Goal: Task Accomplishment & Management: Manage account settings

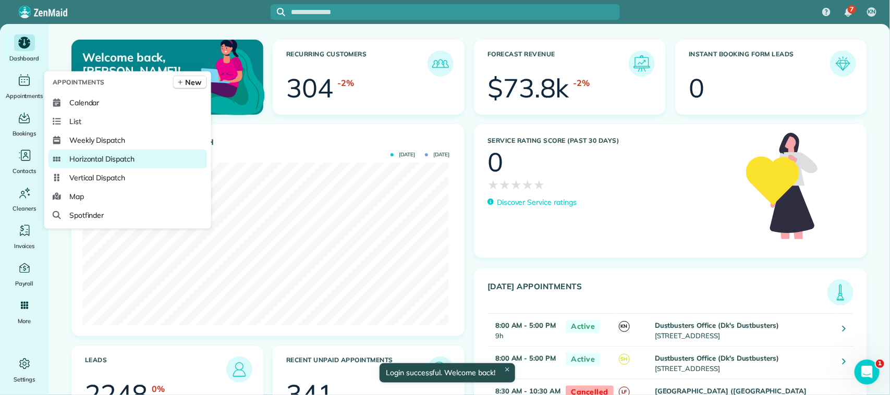
click at [103, 155] on span "Horizontal Dispatch" at bounding box center [101, 159] width 65 height 10
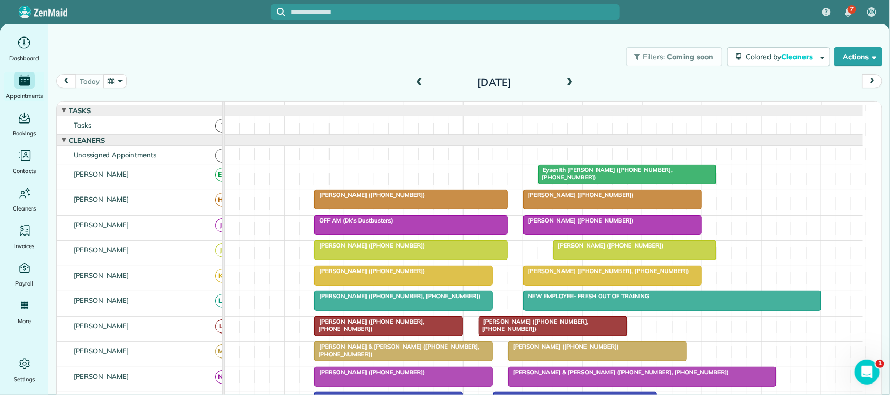
click at [343, 300] on span "[PERSON_NAME] ([PHONE_NUMBER], [PHONE_NUMBER])" at bounding box center [397, 296] width 167 height 7
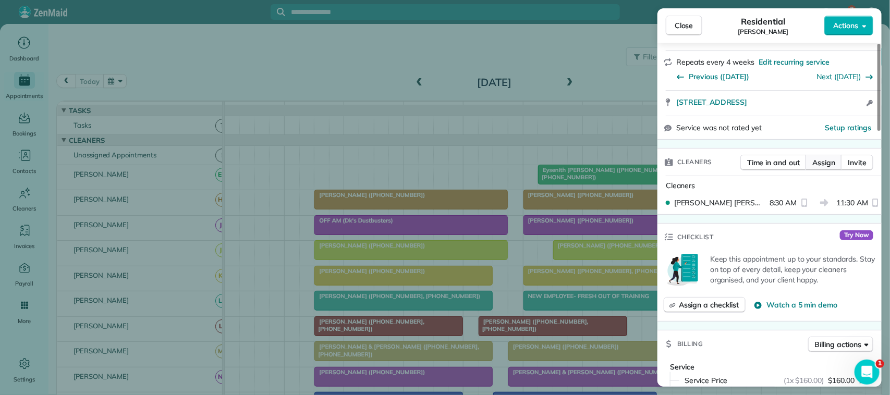
click at [822, 168] on span "Assign" at bounding box center [823, 162] width 23 height 10
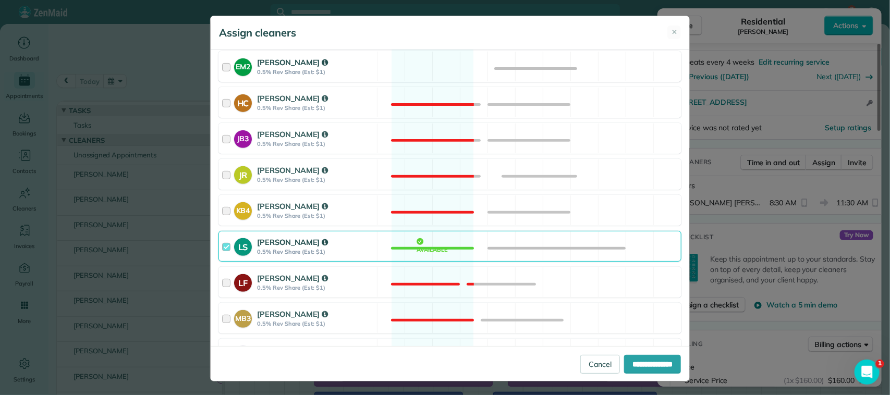
click at [357, 82] on div "EM2 [PERSON_NAME] 0.5% Rev Share (Est: $1) Available" at bounding box center [449, 66] width 463 height 31
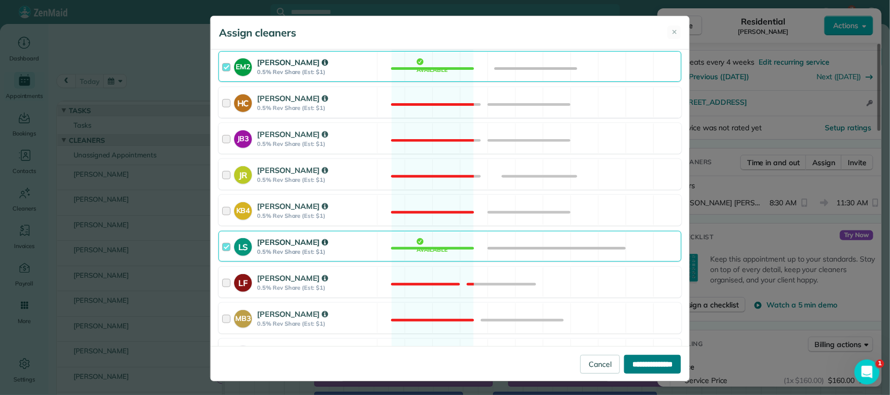
click at [624, 358] on input "**********" at bounding box center [652, 364] width 57 height 19
type input "**********"
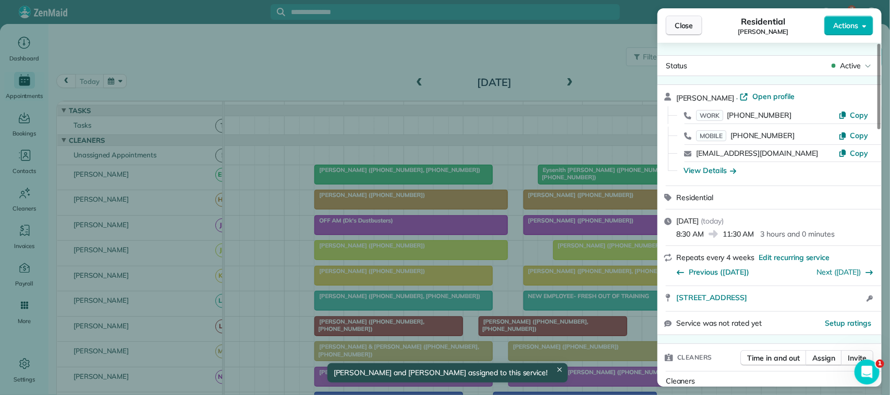
click at [684, 21] on span "Close" at bounding box center [684, 25] width 19 height 10
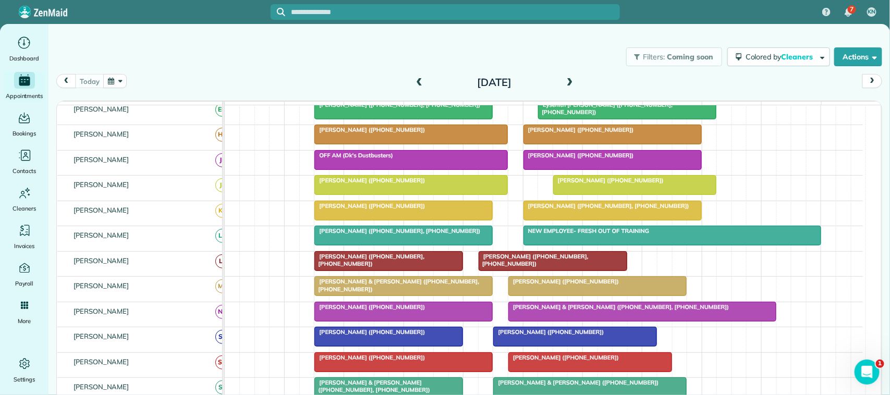
click at [604, 235] on span "NEW EMPLOYEE- FRESH OUT OF TRAINING" at bounding box center [586, 230] width 127 height 7
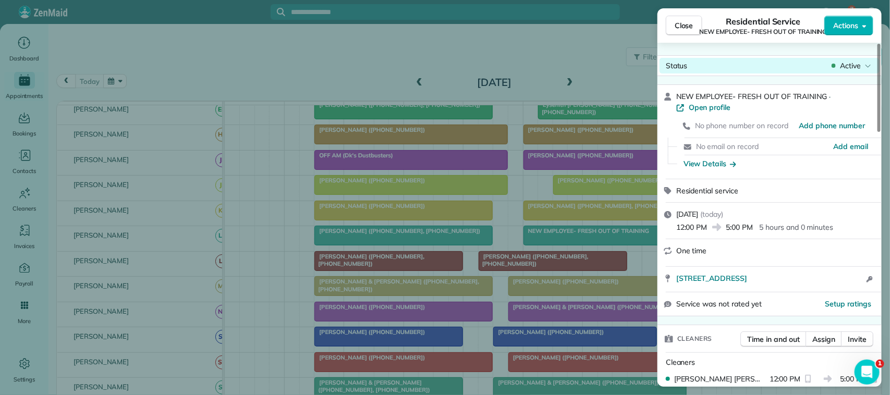
click at [840, 68] on div "Active" at bounding box center [852, 65] width 44 height 10
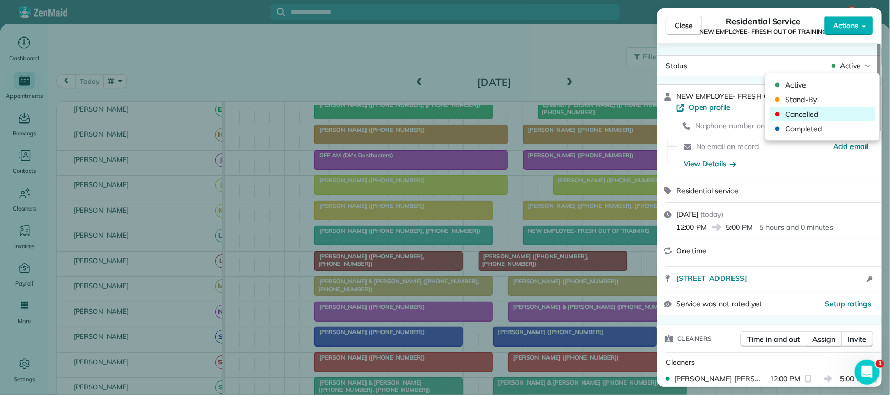
click at [828, 111] on span "Cancelled" at bounding box center [830, 114] width 88 height 10
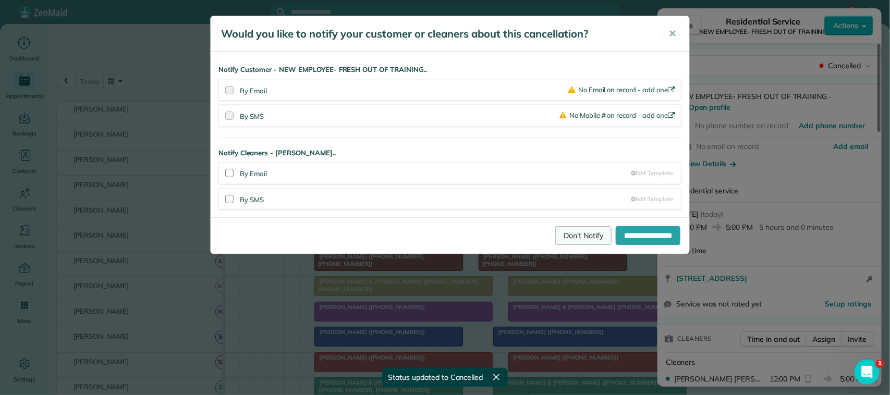
click at [588, 231] on link "Don't Notify" at bounding box center [583, 235] width 56 height 19
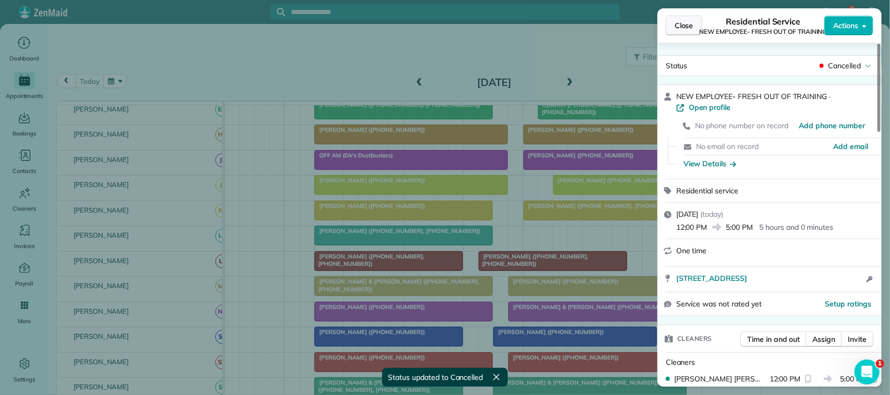
click at [680, 29] on span "Close" at bounding box center [684, 25] width 19 height 10
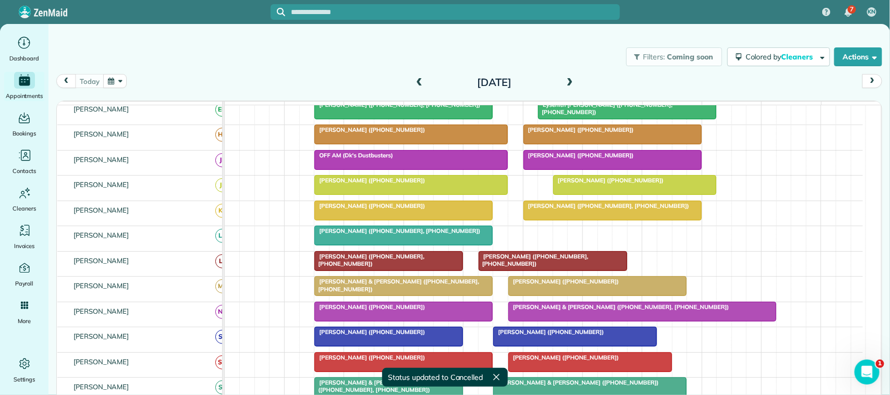
click at [538, 321] on div at bounding box center [642, 311] width 267 height 19
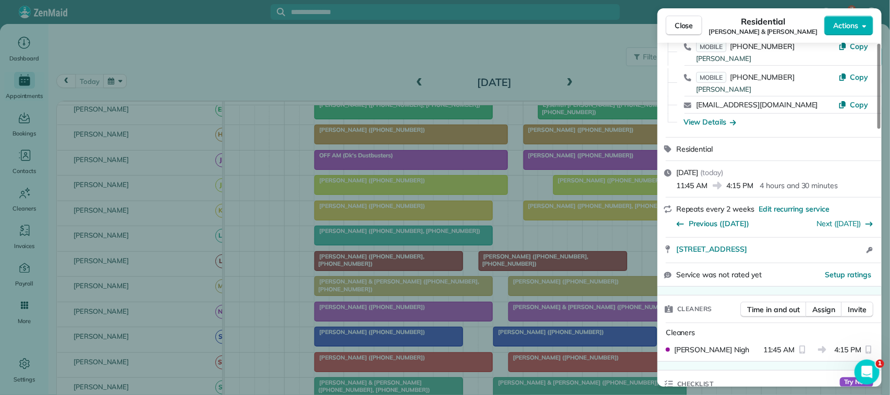
click at [822, 302] on div "Cleaners Time in and out Assign Invite" at bounding box center [770, 309] width 224 height 27
click at [823, 309] on span "Assign" at bounding box center [823, 310] width 23 height 10
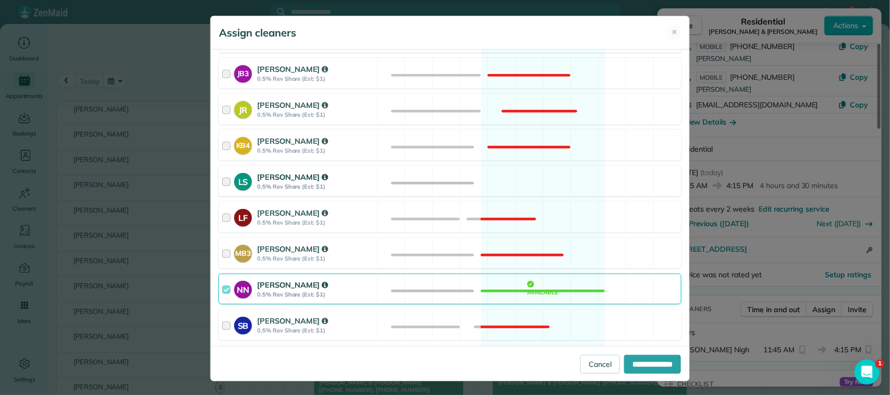
click at [392, 195] on div "LS [PERSON_NAME] 0.5% Rev Share (Est: $1) Available" at bounding box center [449, 181] width 463 height 31
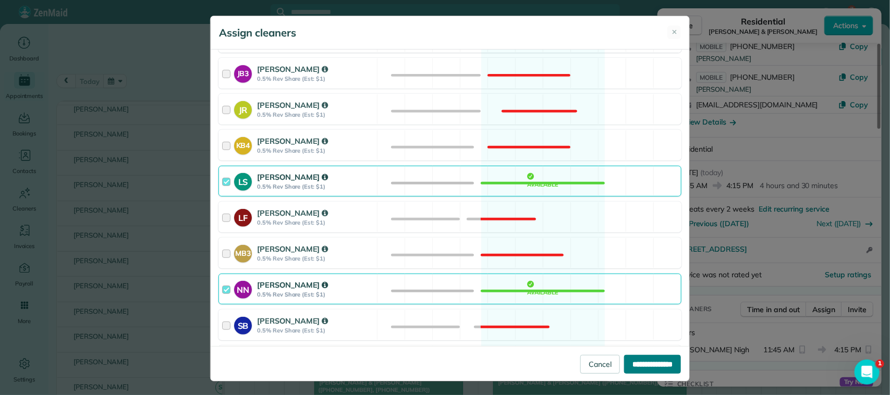
click at [634, 363] on input "**********" at bounding box center [652, 364] width 57 height 19
type input "**********"
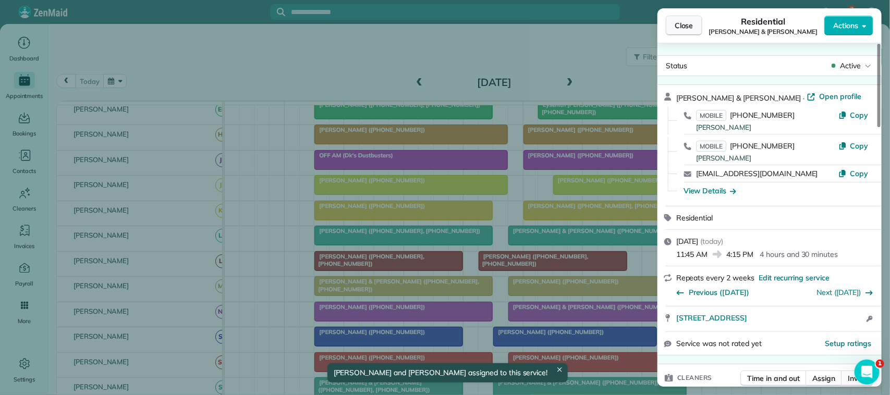
click at [682, 28] on span "Close" at bounding box center [684, 25] width 19 height 10
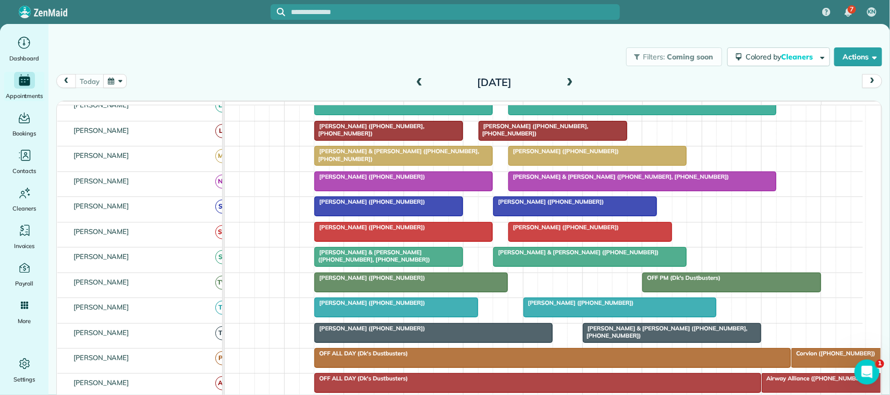
scroll to position [261, 0]
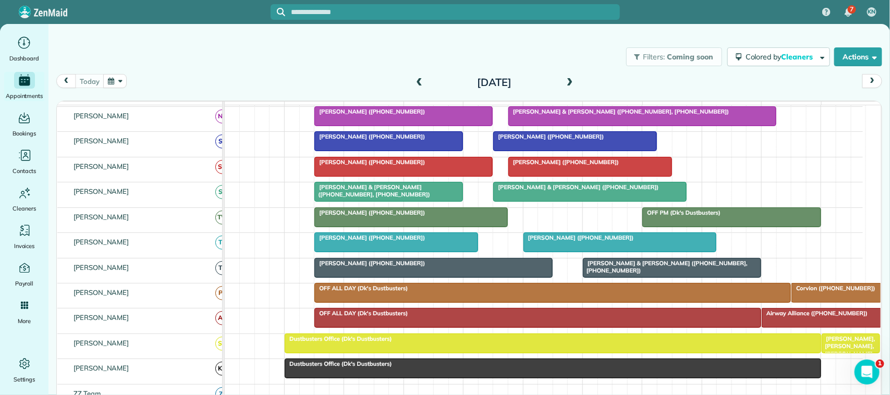
click at [183, 80] on div "[DATE] [DATE]" at bounding box center [469, 84] width 826 height 20
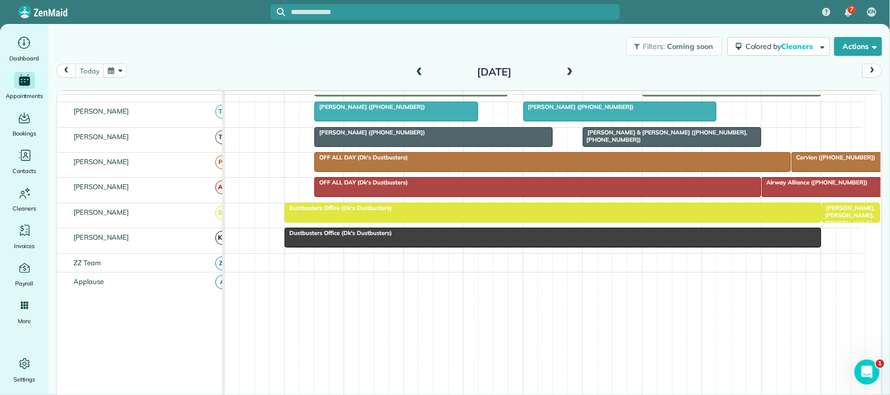
scroll to position [414, 0]
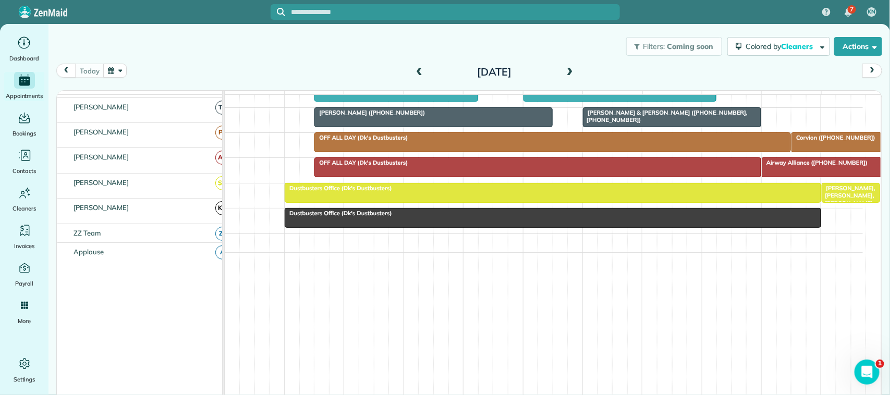
click at [564, 76] on span at bounding box center [569, 72] width 11 height 9
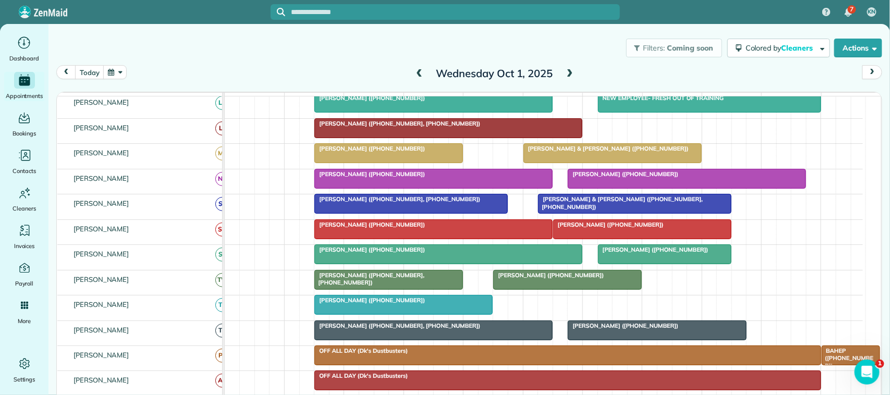
scroll to position [261, 0]
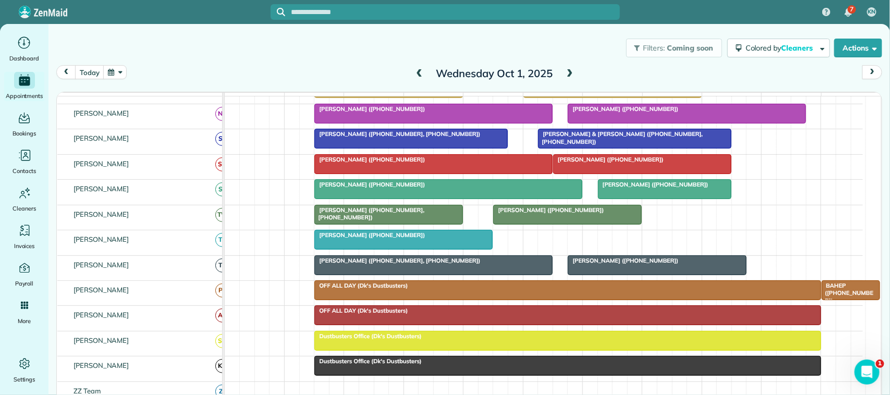
click at [565, 69] on span at bounding box center [569, 73] width 11 height 9
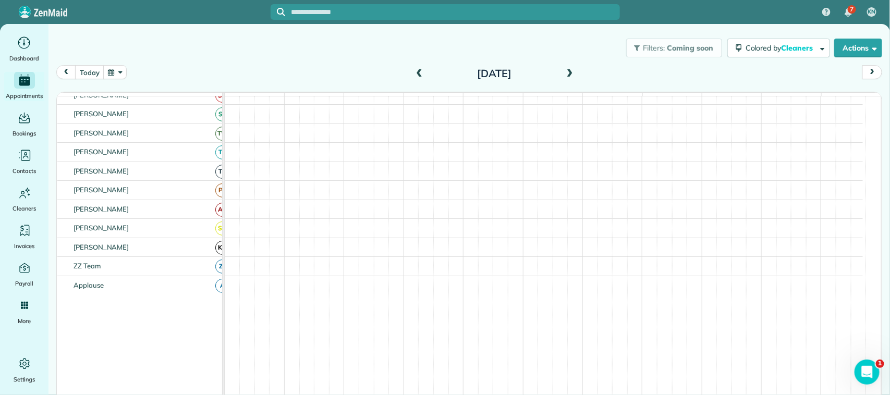
scroll to position [0, 0]
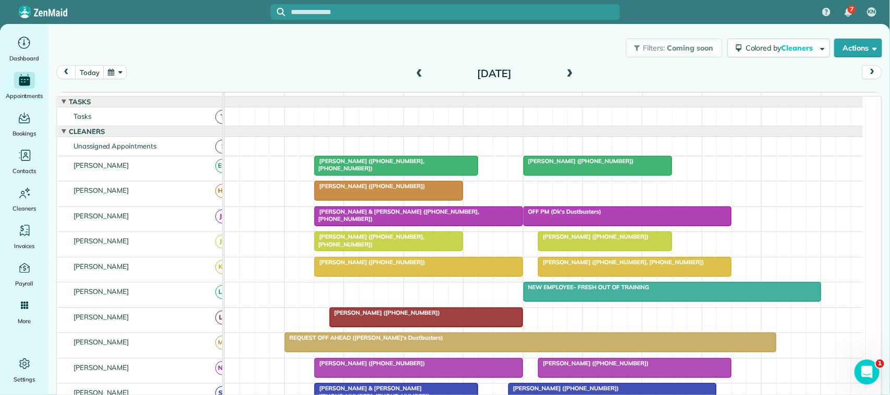
click at [567, 69] on span at bounding box center [569, 73] width 11 height 9
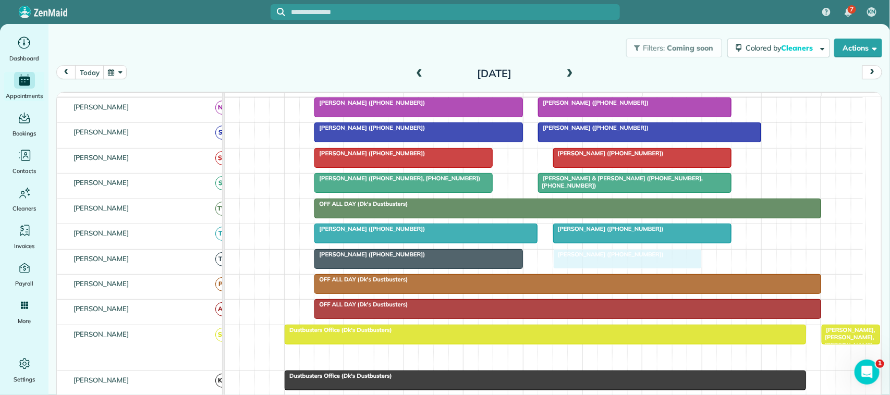
drag, startPoint x: 598, startPoint y: 376, endPoint x: 611, endPoint y: 272, distance: 105.2
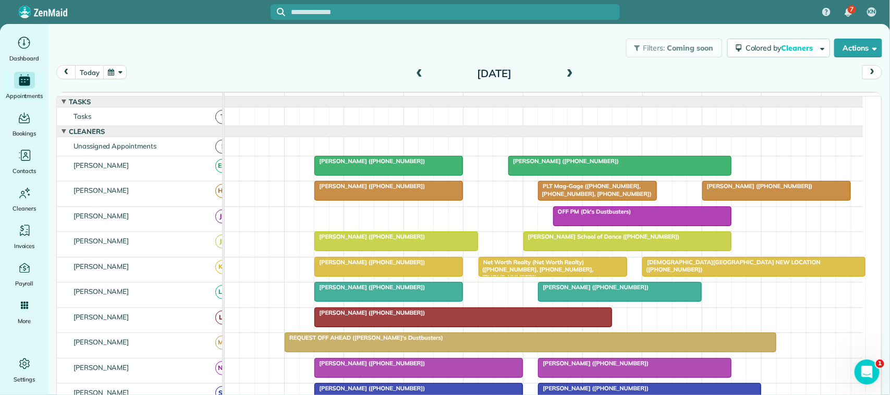
click at [90, 63] on div "Filters: Coming soon Colored by Cleaners Color by Cleaner Color by Team Color b…" at bounding box center [469, 48] width 842 height 34
click at [87, 70] on button "today" at bounding box center [89, 72] width 29 height 14
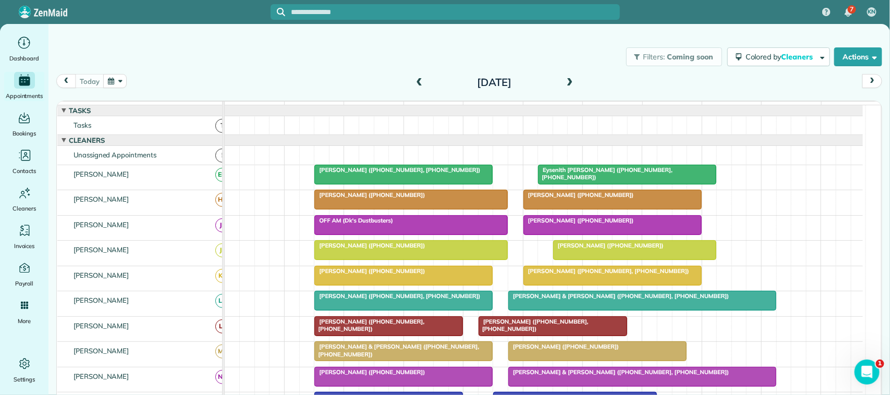
click at [505, 55] on div "Filters: Coming soon Colored by Cleaners Color by Cleaner Color by Team Color b…" at bounding box center [469, 57] width 842 height 34
click at [193, 77] on div "[DATE] [DATE]" at bounding box center [469, 84] width 826 height 20
click at [115, 75] on button "button" at bounding box center [115, 81] width 24 height 14
click at [243, 85] on link "Next" at bounding box center [242, 88] width 29 height 26
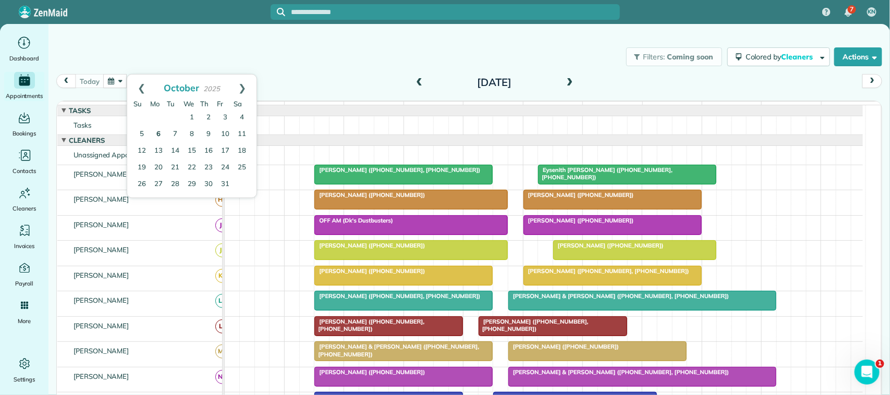
click at [160, 137] on link "6" at bounding box center [158, 134] width 17 height 17
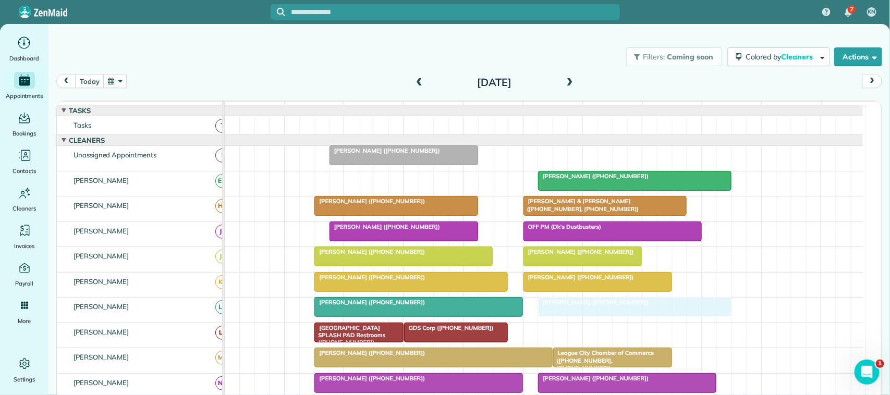
drag, startPoint x: 374, startPoint y: 189, endPoint x: 593, endPoint y: 319, distance: 254.2
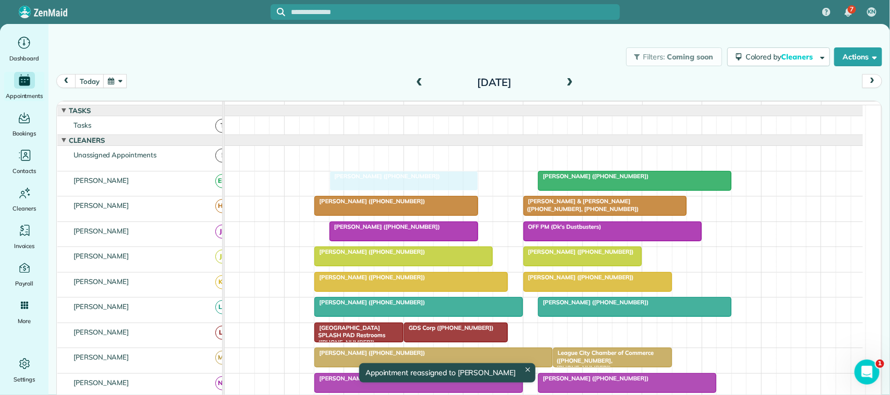
drag, startPoint x: 399, startPoint y: 167, endPoint x: 399, endPoint y: 204, distance: 37.0
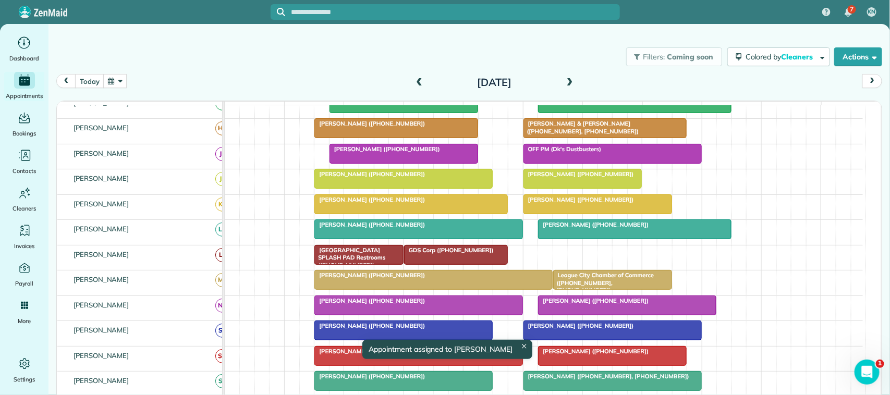
scroll to position [65, 0]
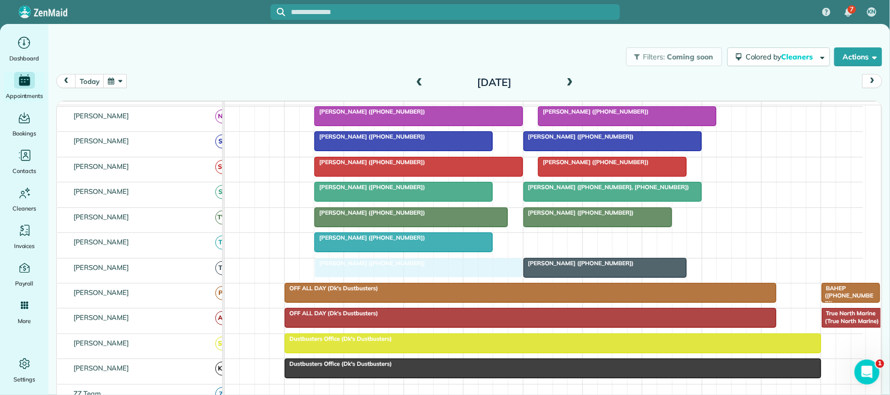
drag, startPoint x: 386, startPoint y: 253, endPoint x: 392, endPoint y: 291, distance: 38.1
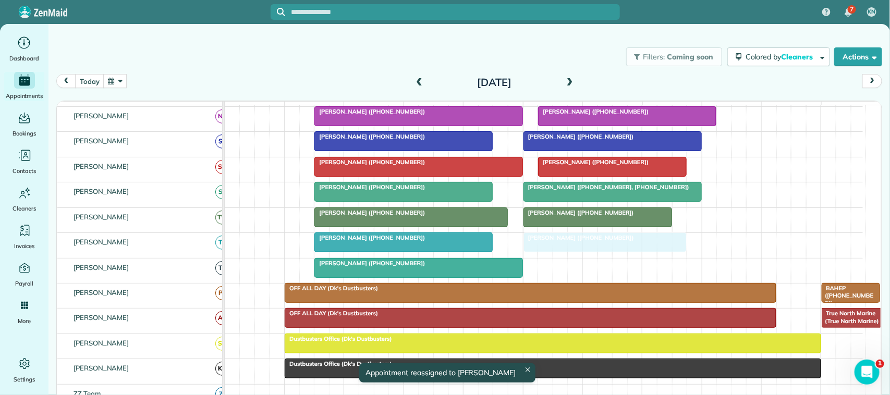
drag, startPoint x: 558, startPoint y: 277, endPoint x: 558, endPoint y: 264, distance: 13.0
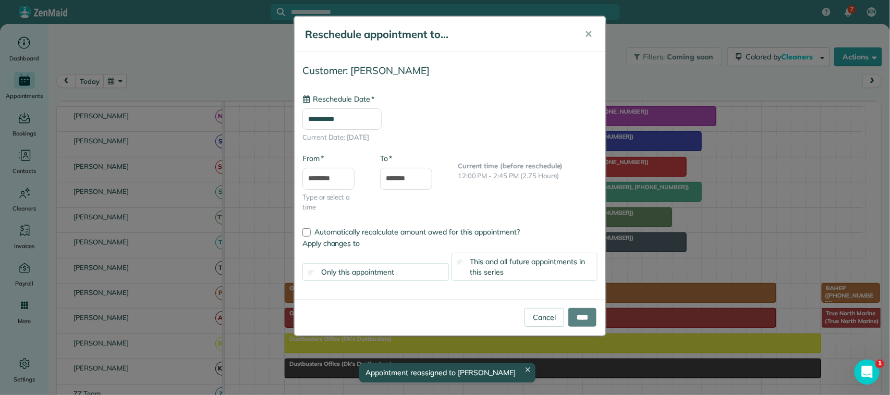
type input "**********"
click at [598, 320] on div "Cancel ****" at bounding box center [450, 317] width 311 height 37
click at [570, 318] on input "****" at bounding box center [582, 317] width 28 height 19
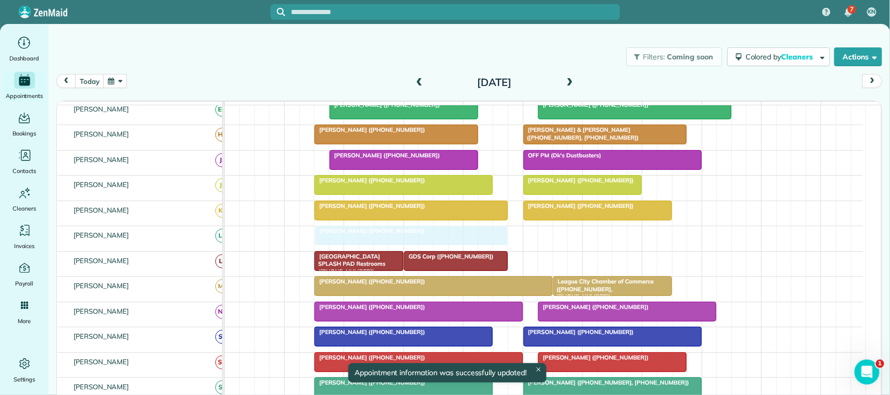
drag, startPoint x: 584, startPoint y: 253, endPoint x: 370, endPoint y: 256, distance: 213.8
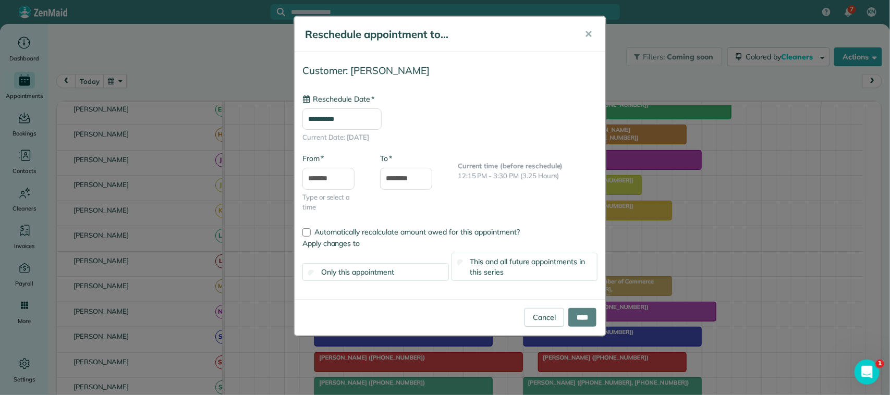
type input "**********"
click at [582, 324] on input "****" at bounding box center [582, 317] width 28 height 19
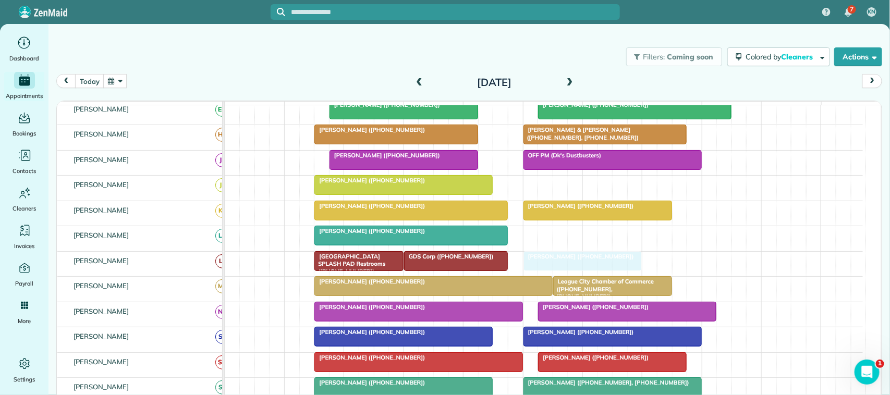
drag, startPoint x: 613, startPoint y: 197, endPoint x: 610, endPoint y: 274, distance: 76.7
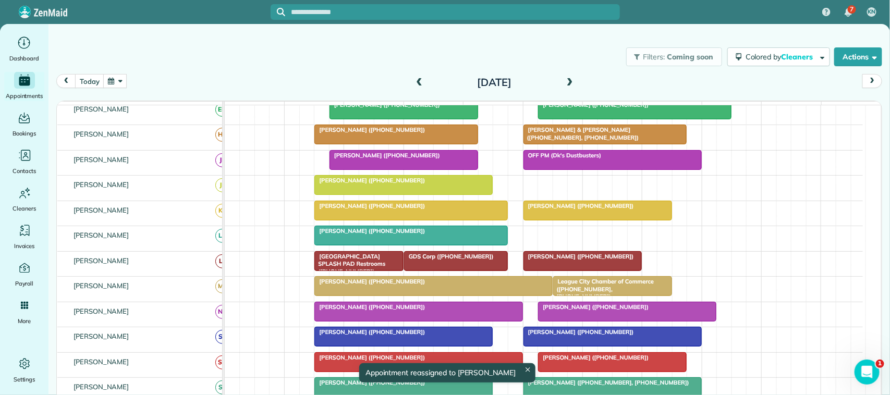
click at [558, 81] on div "Monday Oct 6, 2025" at bounding box center [494, 82] width 167 height 17
click at [564, 83] on span at bounding box center [569, 82] width 11 height 9
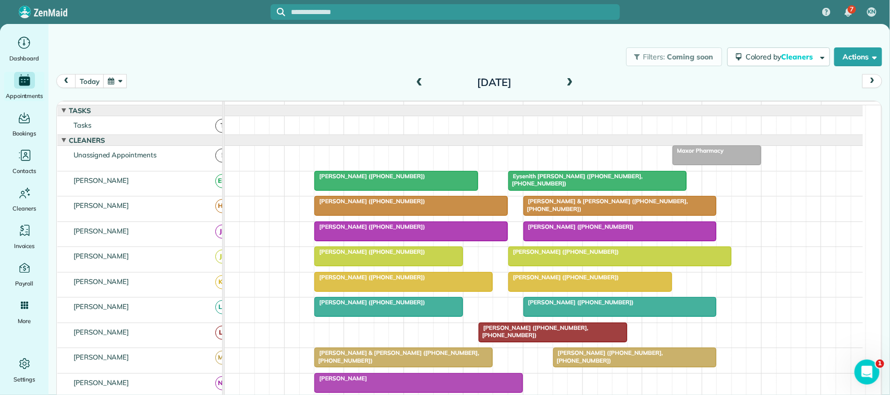
click at [566, 83] on span at bounding box center [569, 82] width 11 height 9
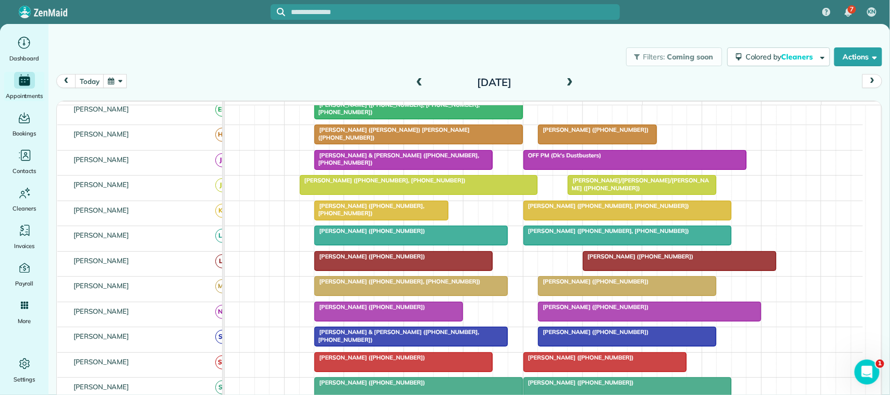
click at [567, 81] on span at bounding box center [569, 82] width 11 height 9
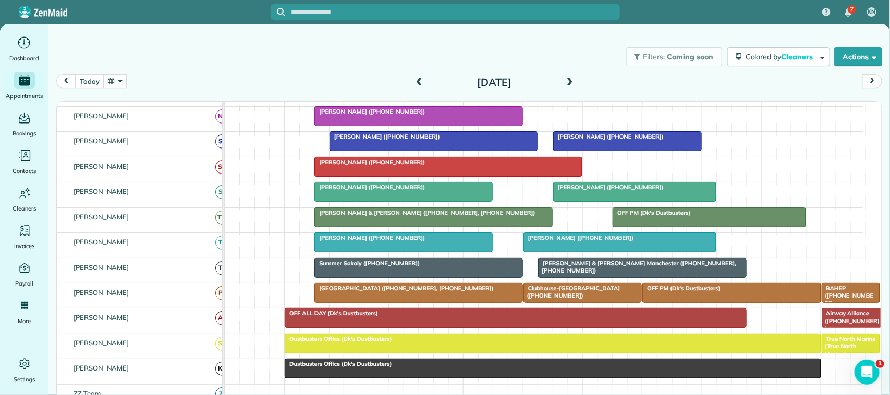
click at [569, 82] on span at bounding box center [569, 82] width 11 height 9
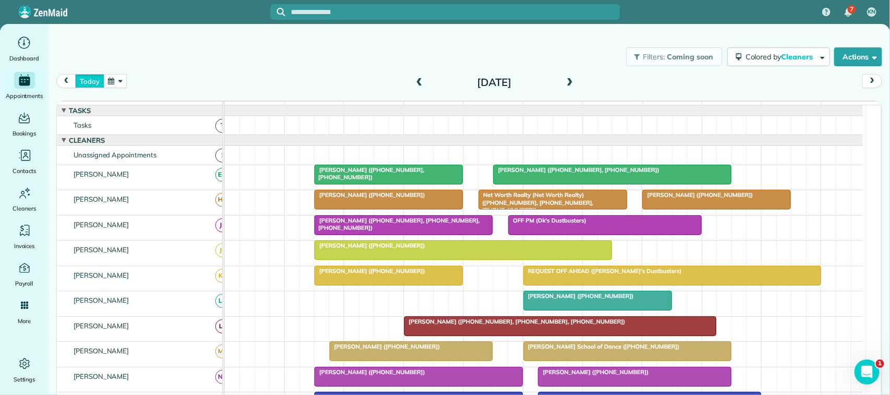
click at [95, 83] on button "today" at bounding box center [89, 81] width 29 height 14
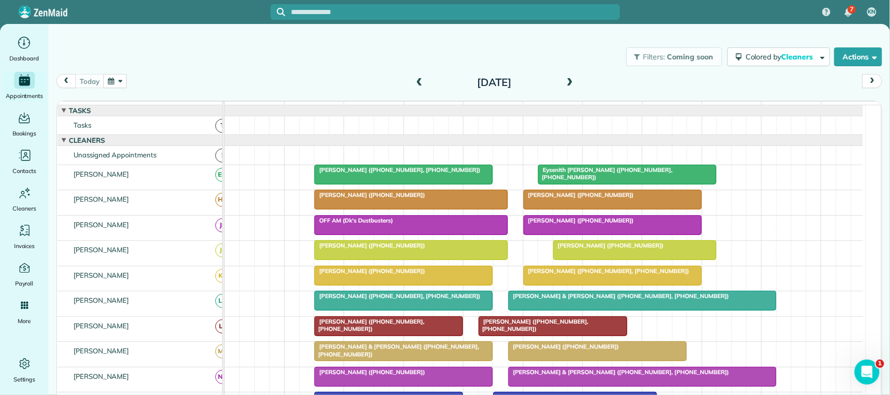
click at [92, 89] on div "[DATE] [DATE]" at bounding box center [469, 84] width 826 height 20
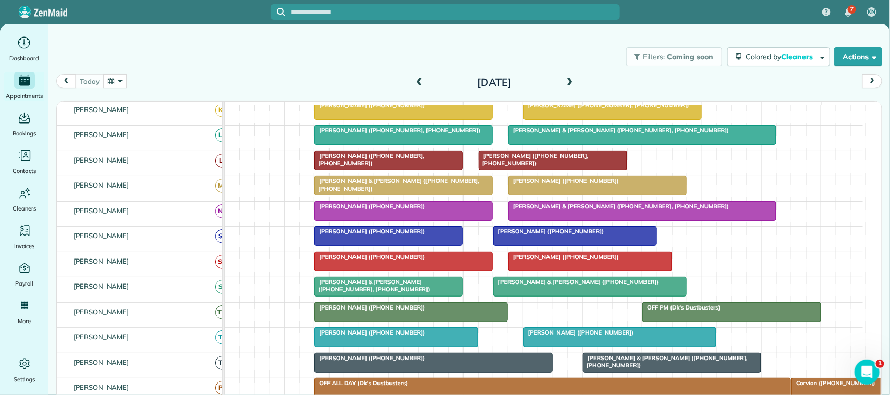
scroll to position [196, 0]
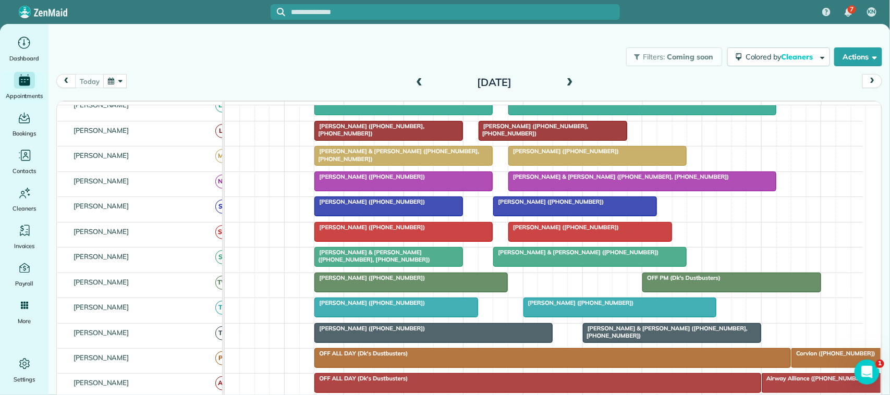
click at [350, 307] on span "[PERSON_NAME] ([PHONE_NUMBER])" at bounding box center [370, 302] width 112 height 7
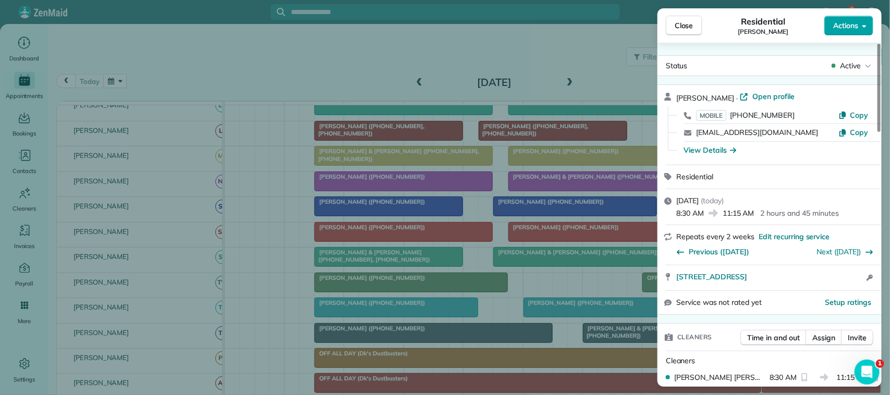
click at [831, 25] on button "Actions" at bounding box center [848, 26] width 49 height 20
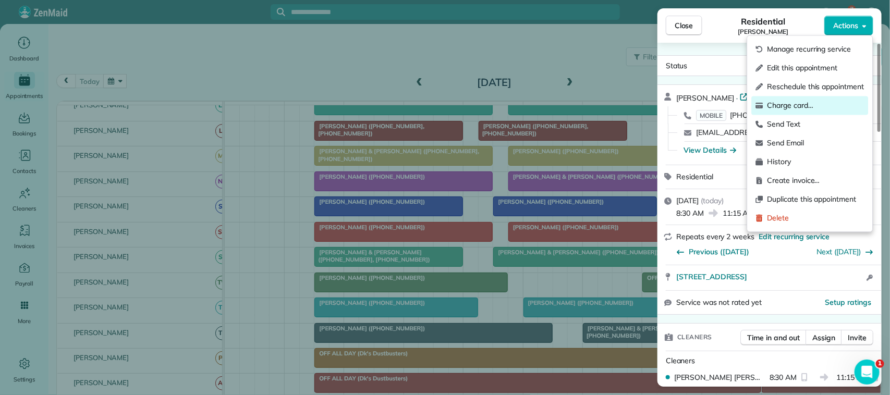
click at [822, 103] on span "Charge card…" at bounding box center [816, 106] width 97 height 10
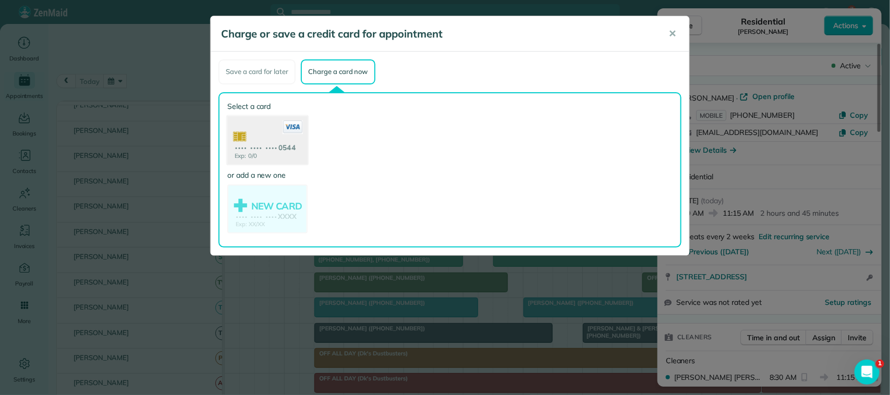
click at [295, 151] on use at bounding box center [267, 141] width 80 height 51
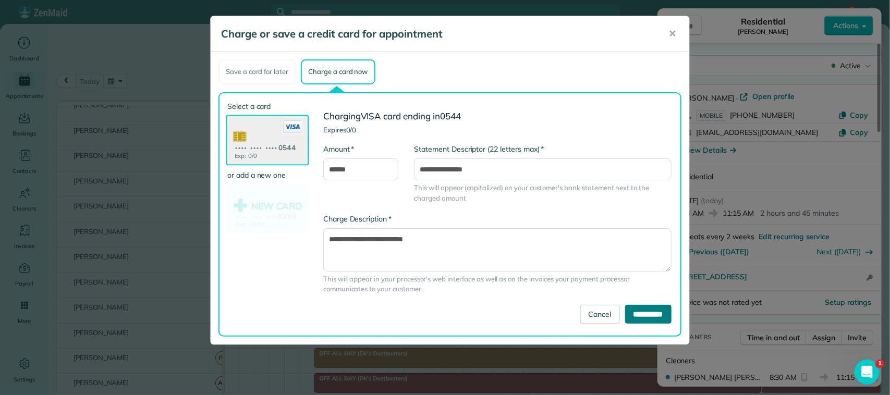
click at [626, 307] on input "**********" at bounding box center [648, 314] width 46 height 19
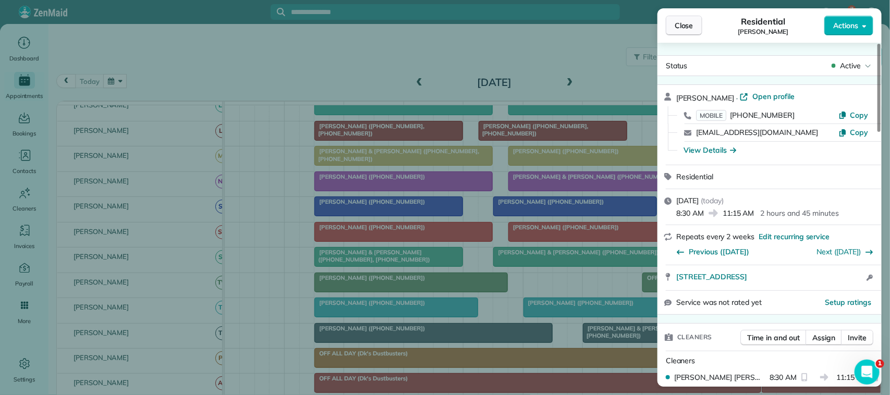
click at [700, 31] on button "Close" at bounding box center [684, 26] width 37 height 20
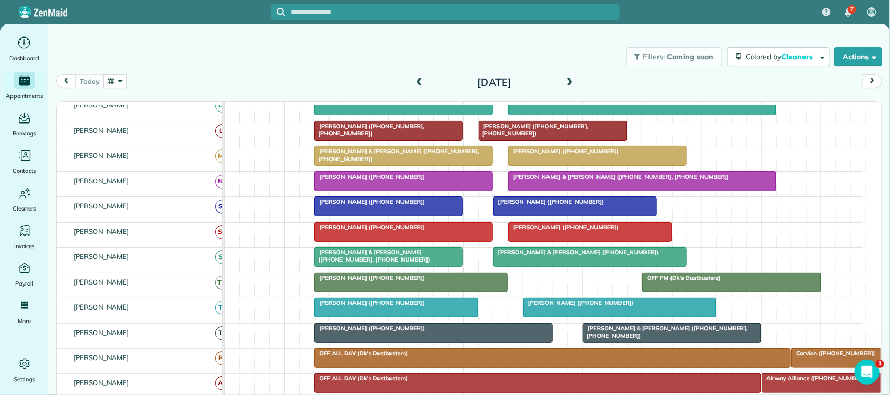
click at [568, 317] on div at bounding box center [620, 307] width 192 height 19
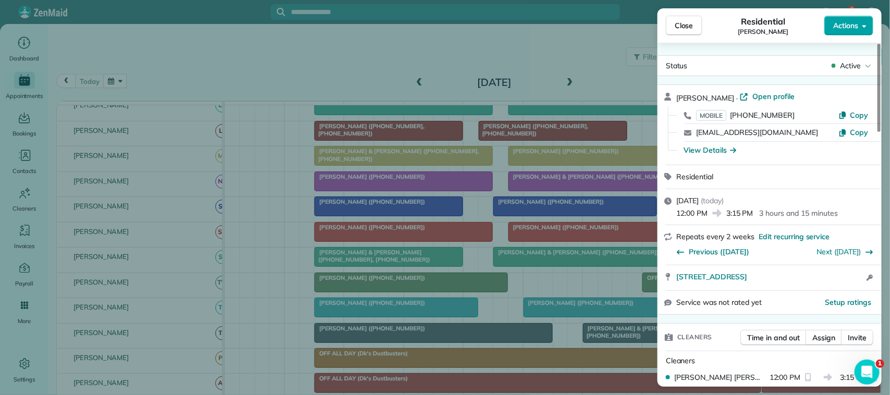
click at [845, 32] on button "Actions" at bounding box center [848, 26] width 49 height 20
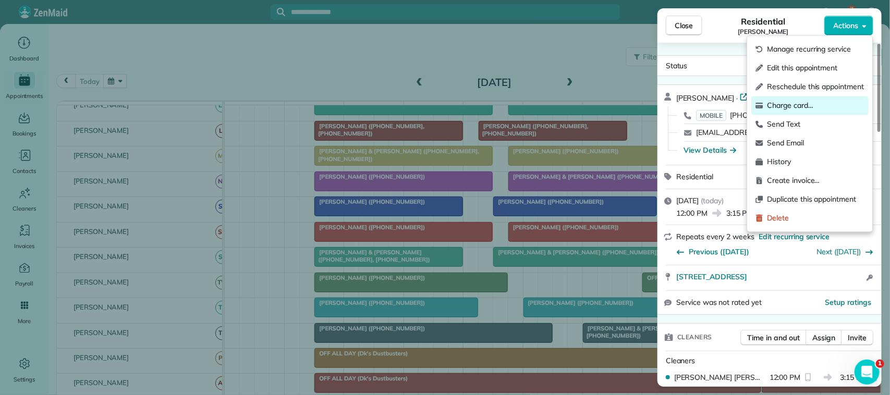
click at [835, 112] on div "Charge card…" at bounding box center [810, 105] width 117 height 19
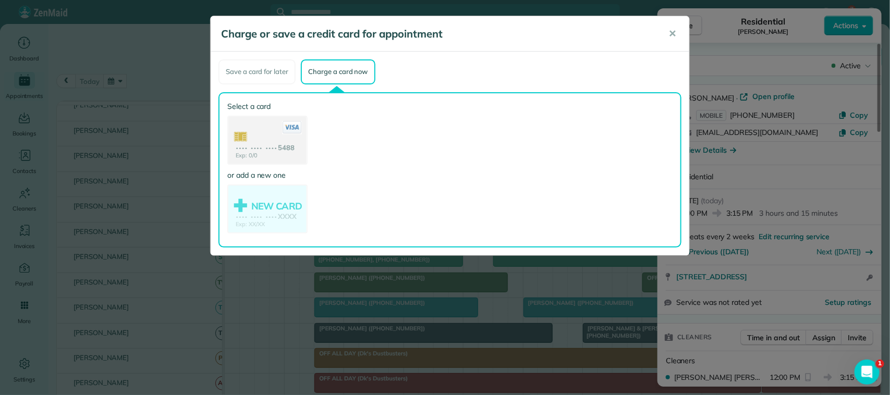
click at [297, 148] on use at bounding box center [267, 141] width 78 height 49
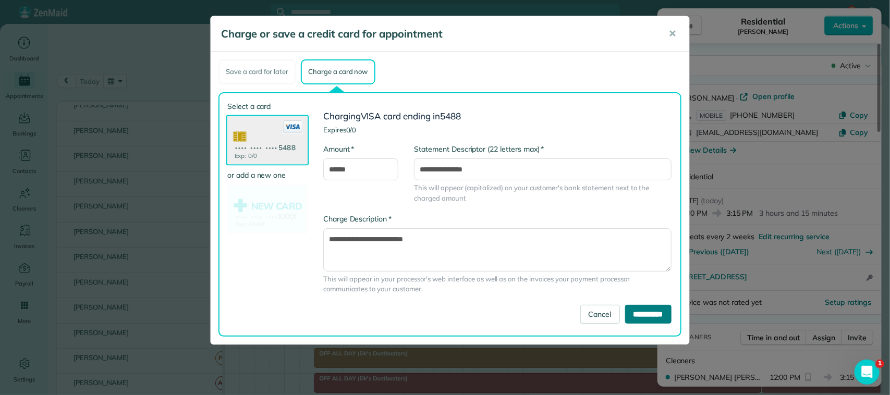
click at [636, 319] on input "**********" at bounding box center [648, 314] width 46 height 19
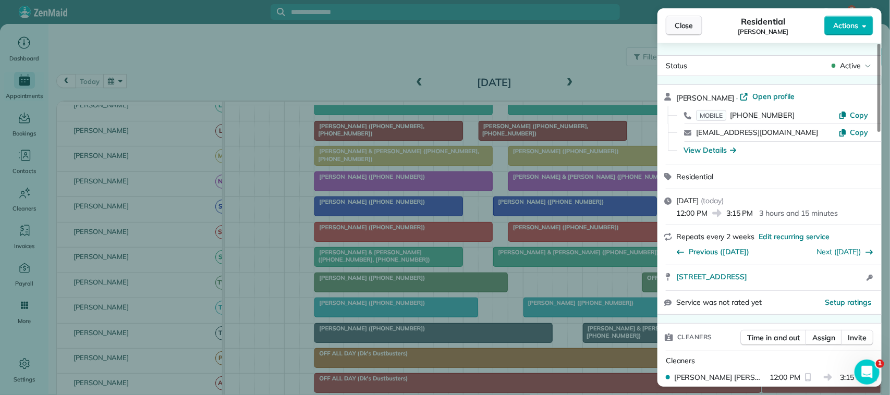
click at [694, 29] on span "Close" at bounding box center [684, 25] width 19 height 10
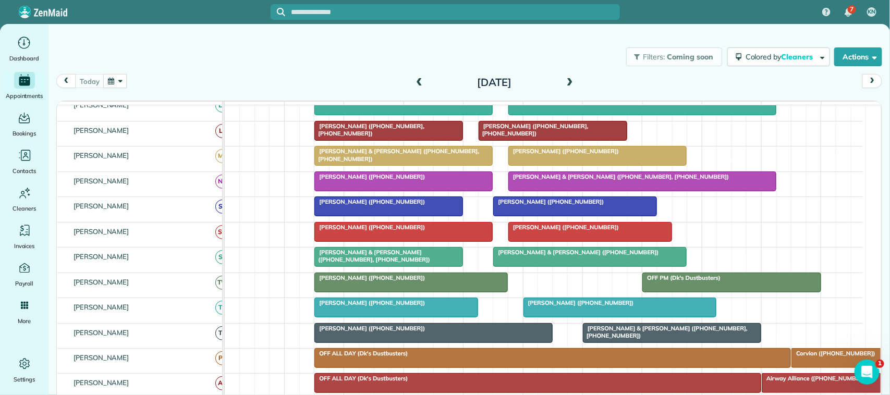
click at [579, 241] on div at bounding box center [590, 232] width 163 height 19
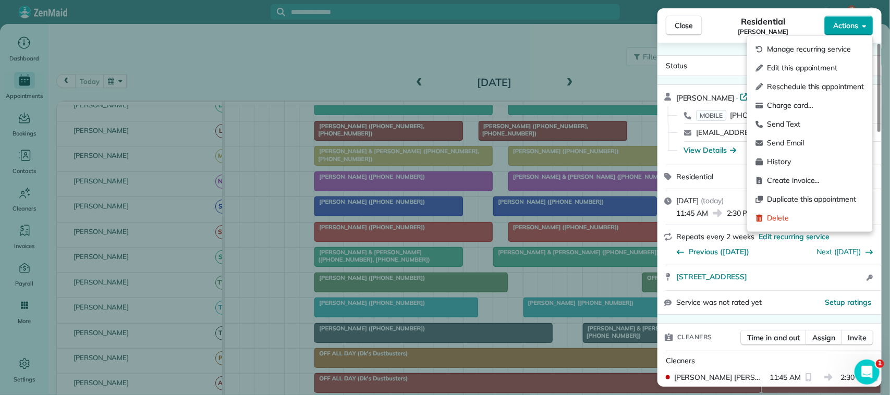
click at [841, 25] on span "Actions" at bounding box center [845, 25] width 25 height 10
click at [828, 105] on span "Charge card…" at bounding box center [816, 106] width 97 height 10
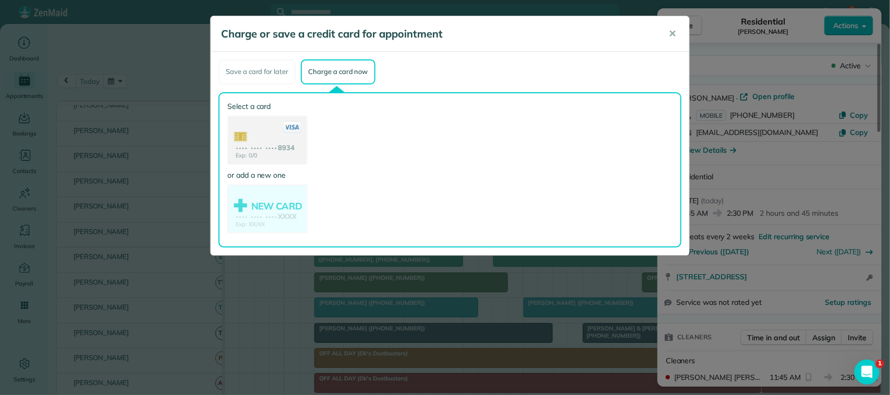
click at [294, 139] on use at bounding box center [267, 141] width 78 height 49
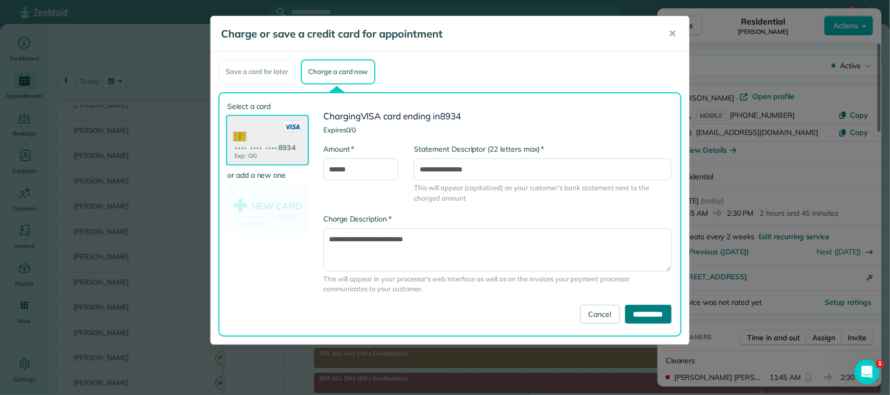
click at [645, 318] on input "**********" at bounding box center [648, 314] width 46 height 19
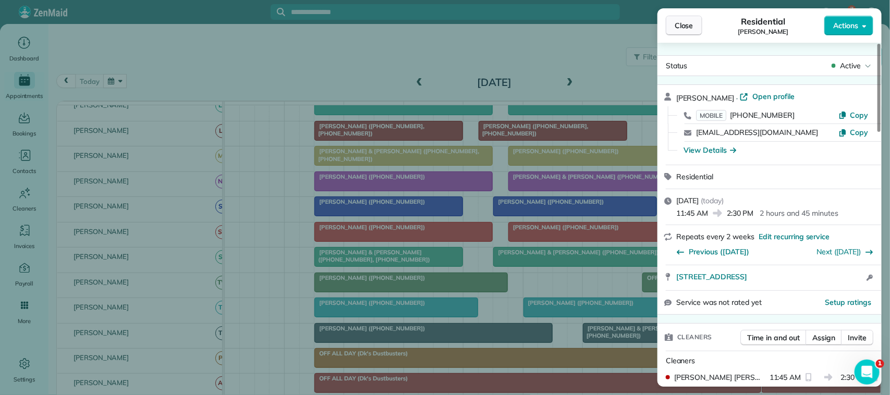
click at [697, 24] on button "Close" at bounding box center [684, 26] width 37 height 20
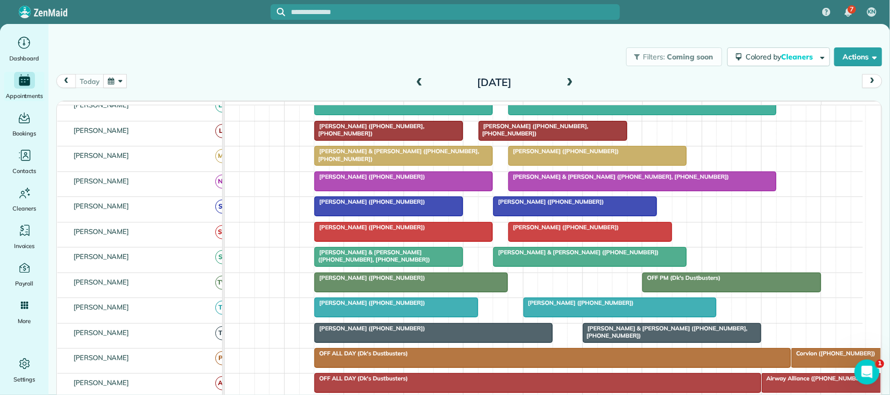
scroll to position [130, 0]
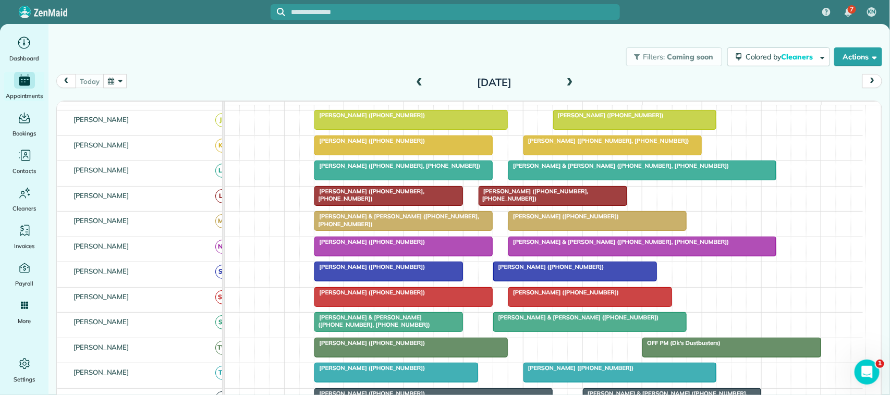
click at [594, 129] on div at bounding box center [635, 120] width 163 height 19
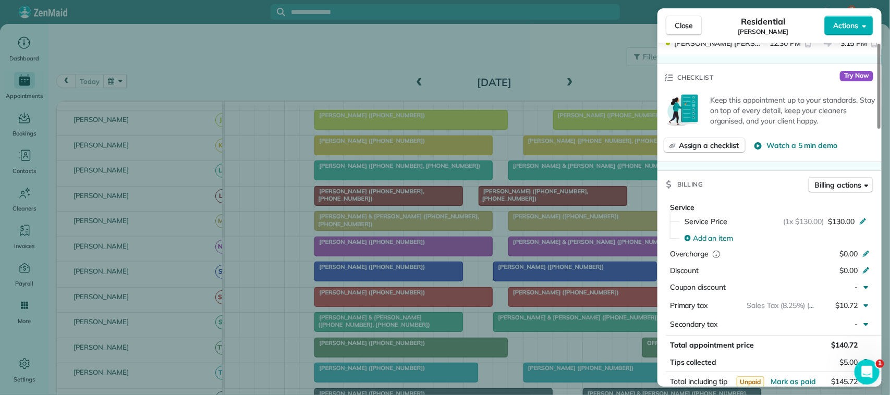
scroll to position [391, 0]
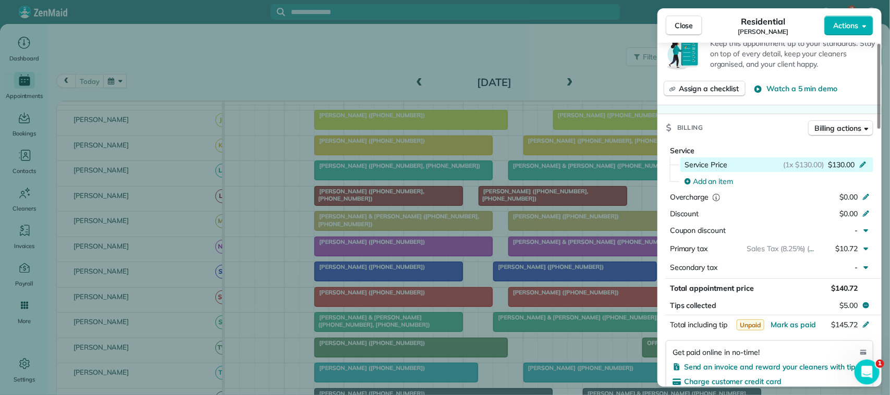
click at [845, 168] on span "$130.00" at bounding box center [841, 165] width 27 height 10
click at [846, 166] on span "$130.00" at bounding box center [841, 165] width 27 height 10
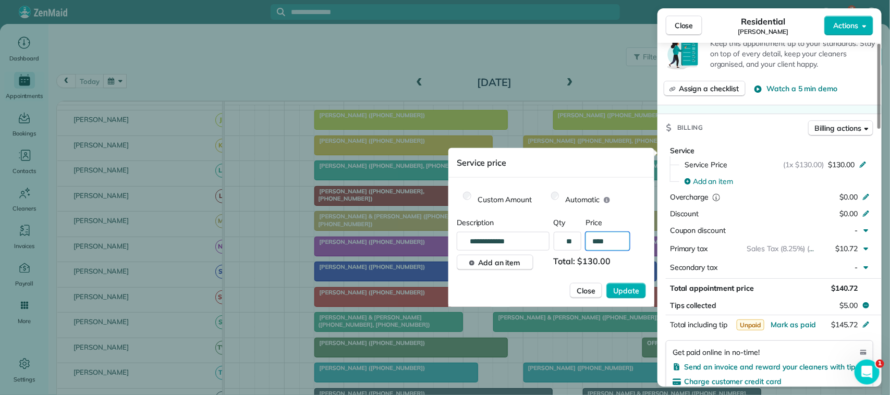
click at [605, 242] on input "****" at bounding box center [608, 241] width 44 height 19
type input "****"
click at [627, 284] on button "Update" at bounding box center [626, 291] width 40 height 16
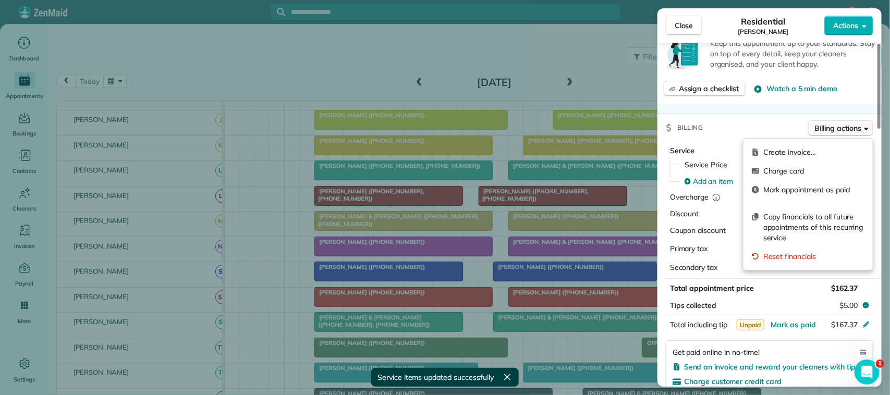
click at [831, 131] on span "Billing actions" at bounding box center [838, 128] width 46 height 10
click at [815, 173] on span "Charge card" at bounding box center [813, 171] width 101 height 10
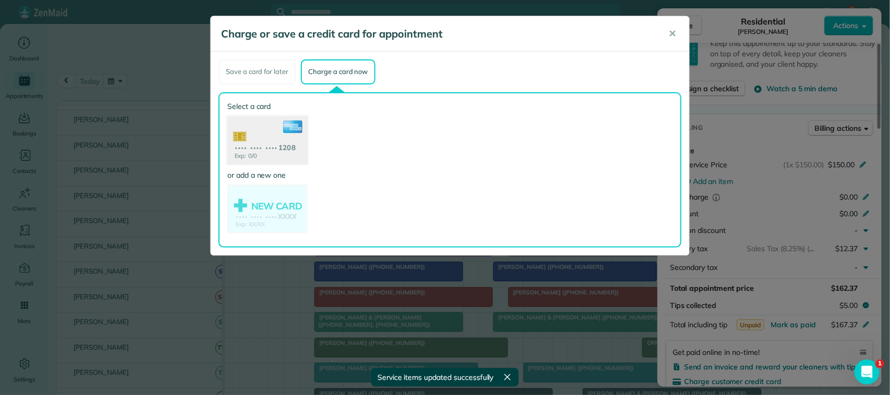
click at [278, 141] on use at bounding box center [267, 141] width 80 height 51
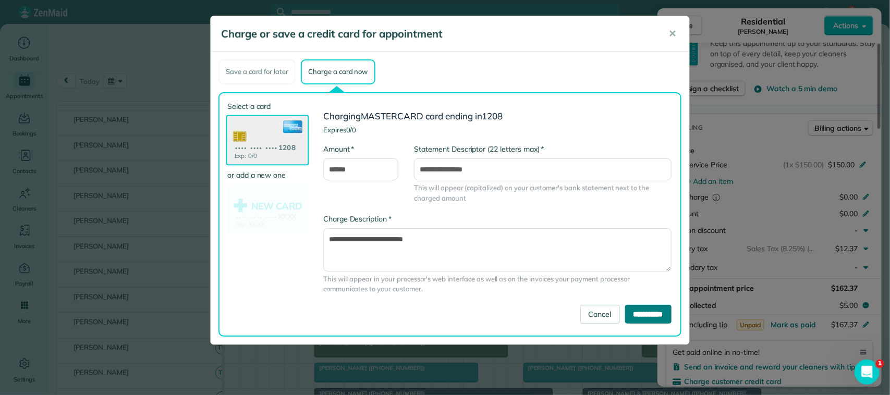
click at [625, 308] on input "**********" at bounding box center [648, 314] width 46 height 19
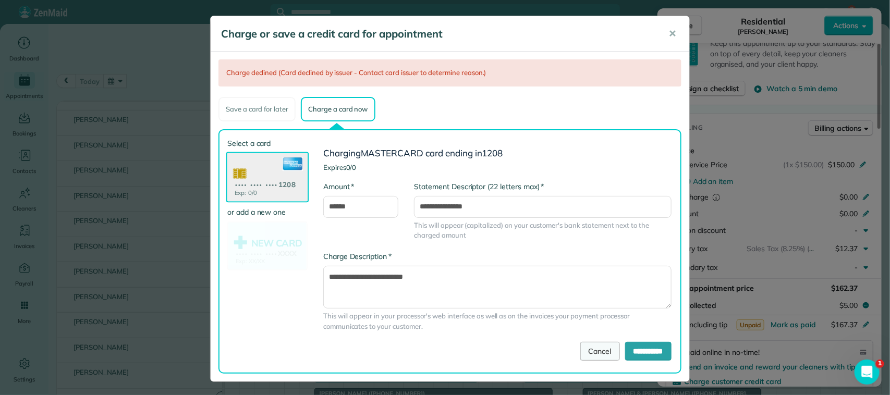
click at [583, 351] on link "Cancel" at bounding box center [600, 351] width 40 height 19
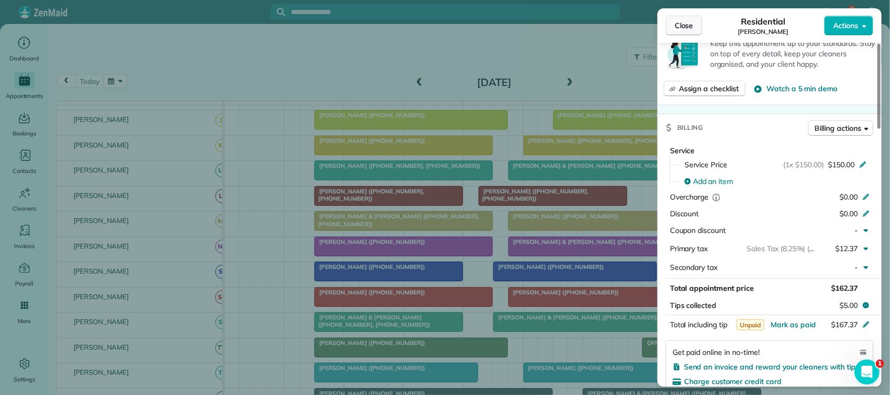
click at [694, 27] on span "Close" at bounding box center [684, 25] width 19 height 10
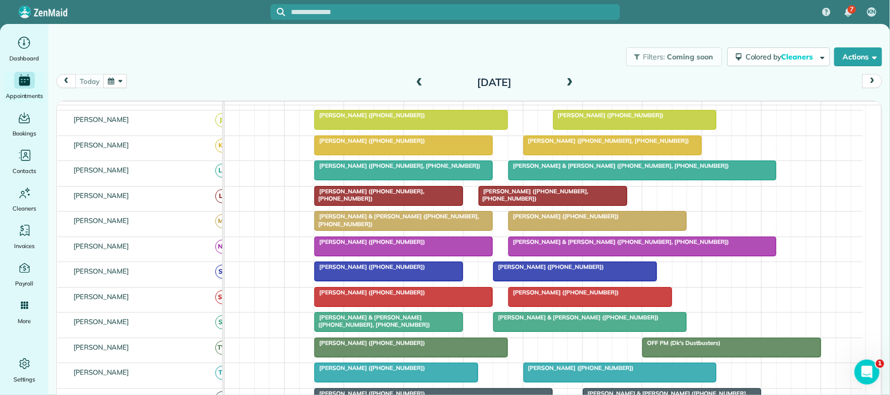
click at [416, 78] on span at bounding box center [419, 82] width 11 height 9
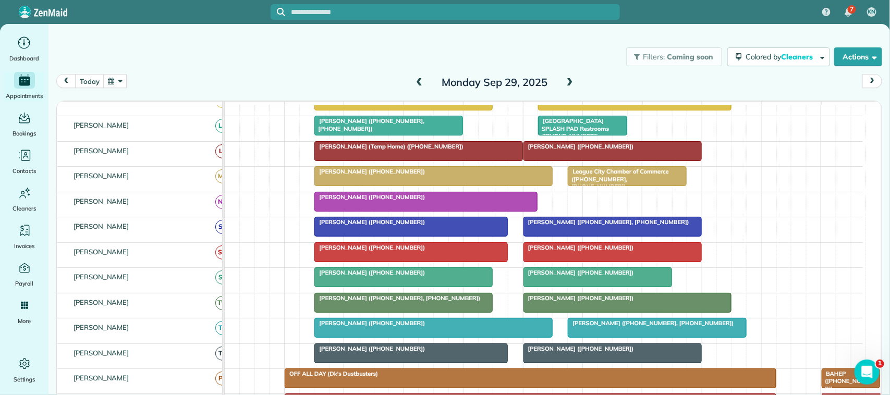
scroll to position [196, 0]
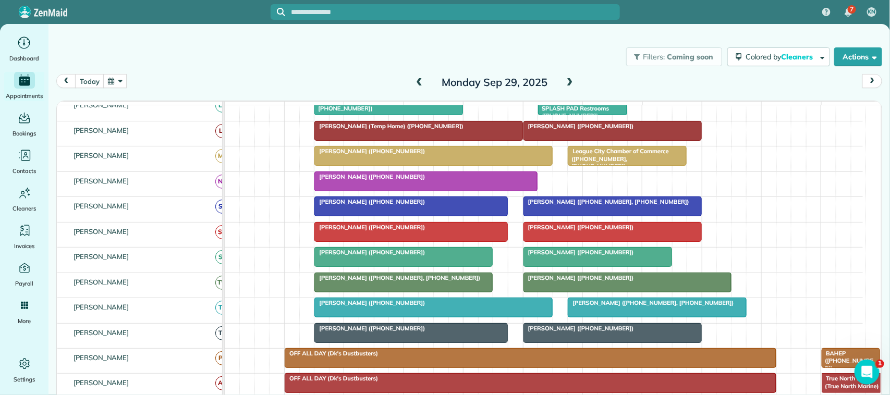
click at [587, 285] on div at bounding box center [627, 282] width 207 height 19
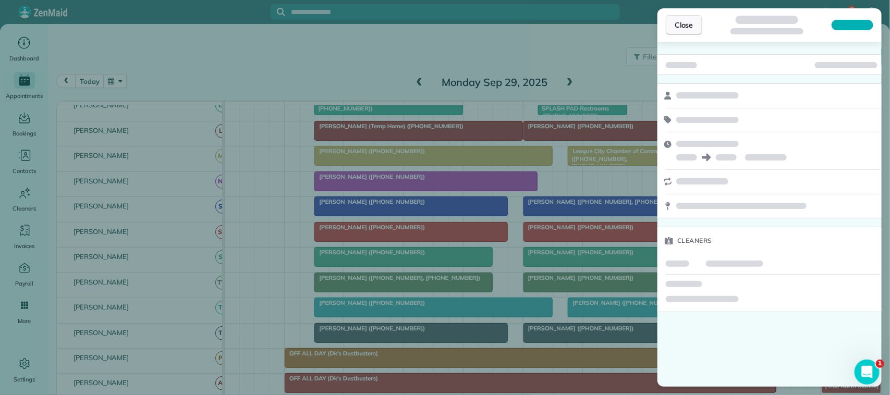
click at [684, 29] on span "Close" at bounding box center [684, 25] width 19 height 10
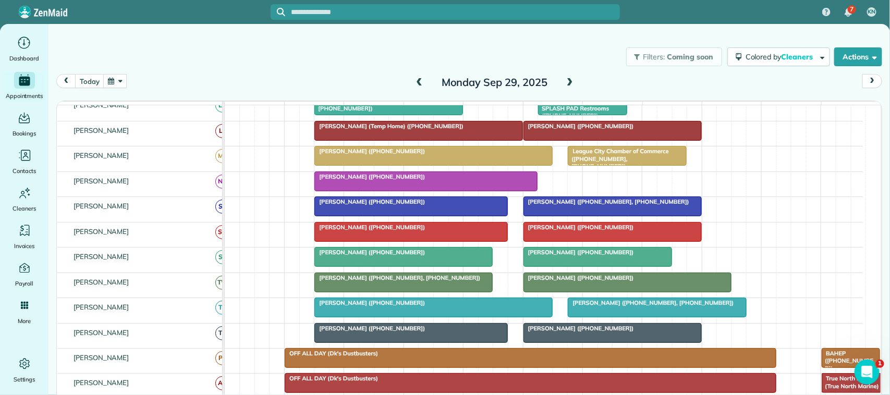
click at [578, 205] on div "Michelle McAndrew (+17138237732, +18324530101)" at bounding box center [613, 201] width 172 height 7
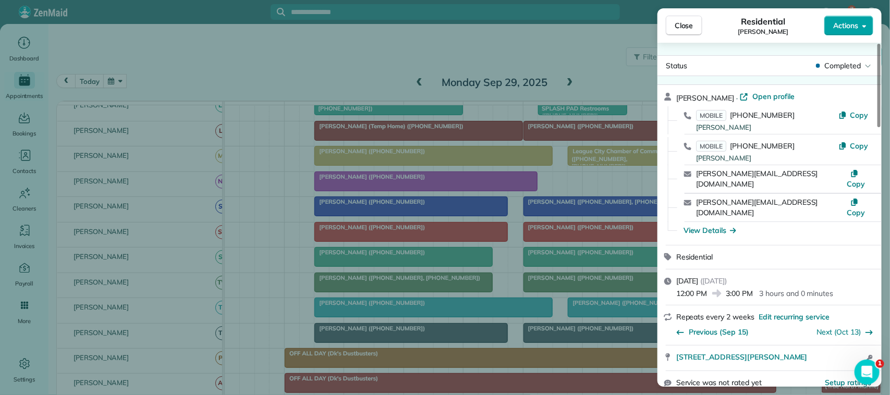
click at [838, 31] on button "Actions" at bounding box center [848, 26] width 49 height 20
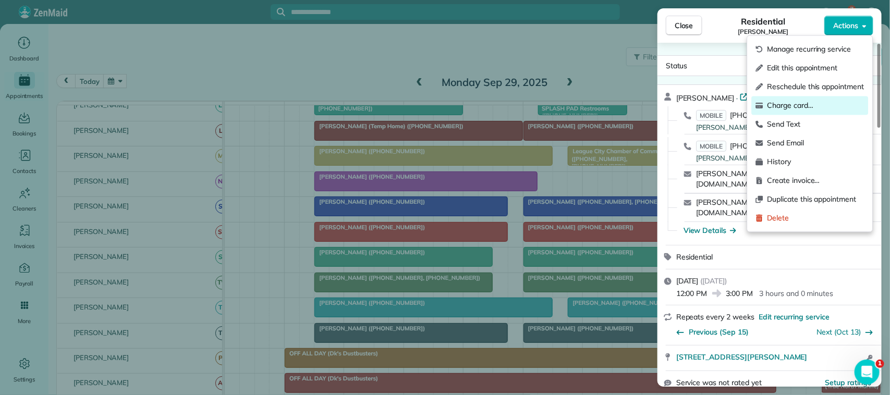
click at [830, 101] on span "Charge card…" at bounding box center [816, 106] width 97 height 10
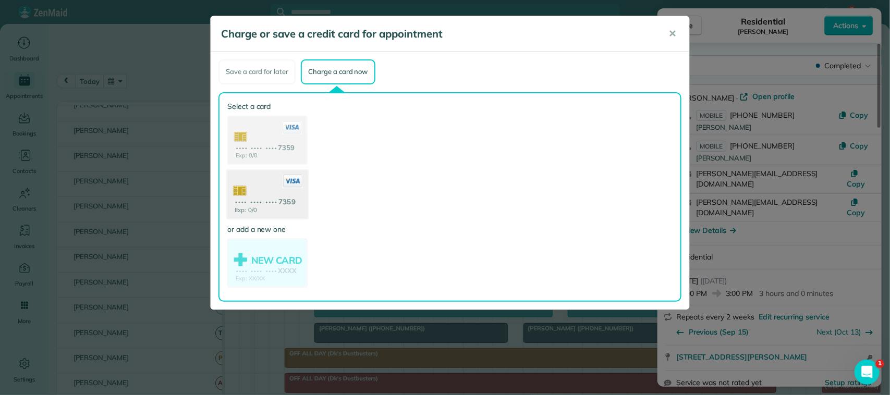
click at [295, 184] on icon at bounding box center [293, 182] width 20 height 14
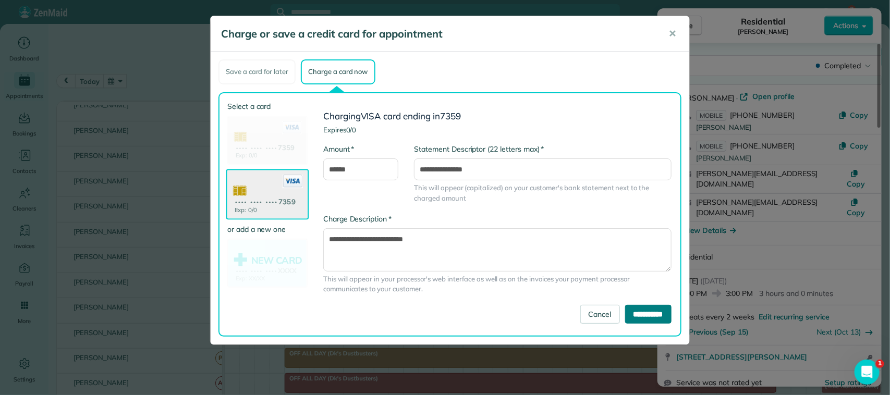
click at [657, 309] on input "**********" at bounding box center [648, 314] width 46 height 19
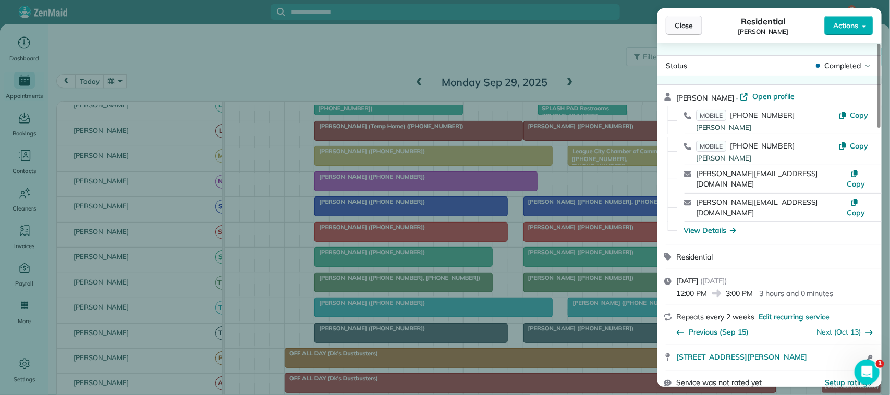
click at [673, 30] on button "Close" at bounding box center [684, 26] width 37 height 20
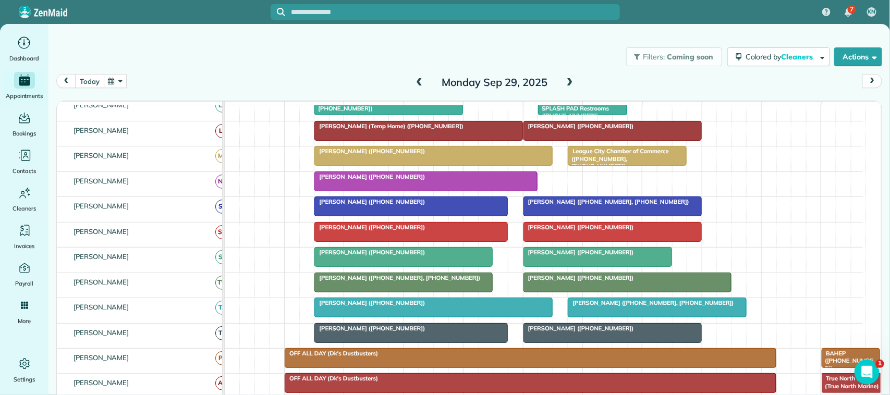
click at [103, 83] on button "today" at bounding box center [89, 81] width 29 height 14
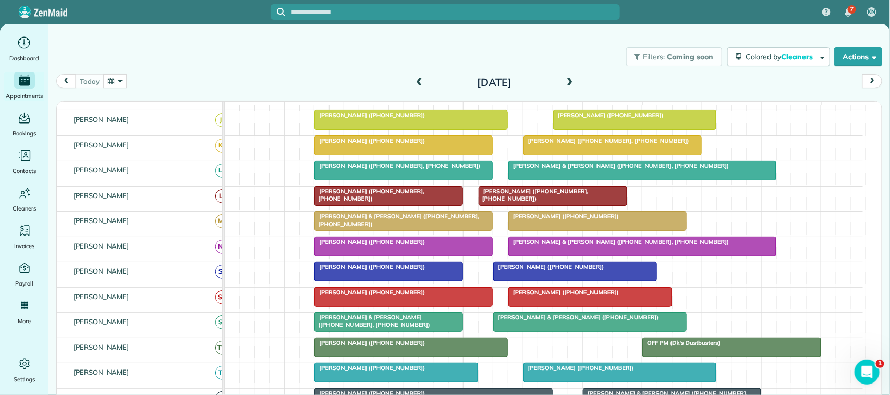
scroll to position [65, 0]
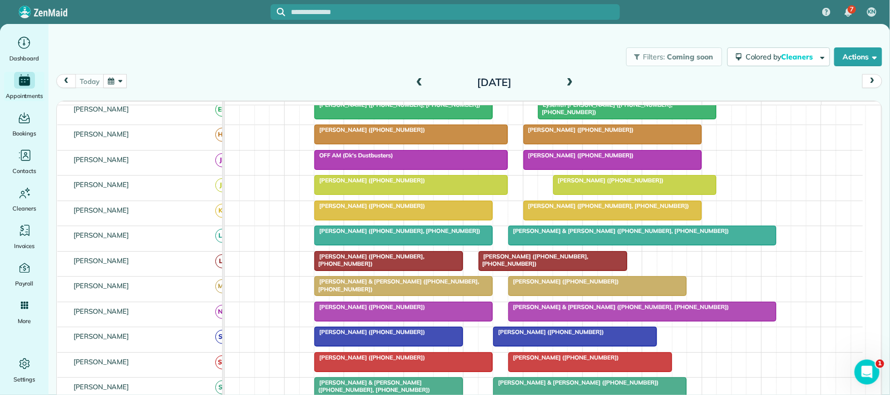
click at [403, 195] on div at bounding box center [411, 185] width 192 height 19
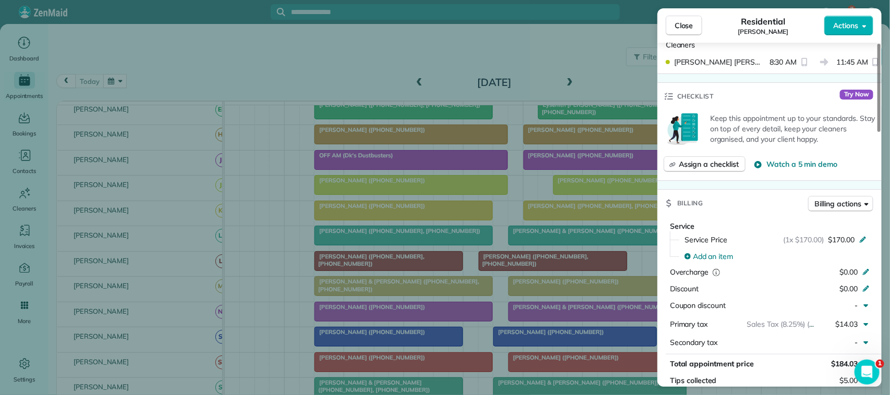
scroll to position [393, 0]
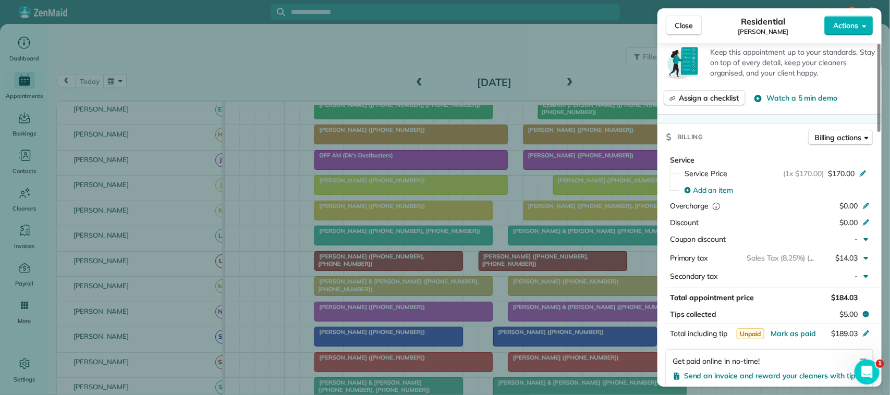
click at [836, 137] on div "Billing actions" at bounding box center [840, 140] width 65 height 21
click at [835, 132] on span "Billing actions" at bounding box center [838, 137] width 46 height 10
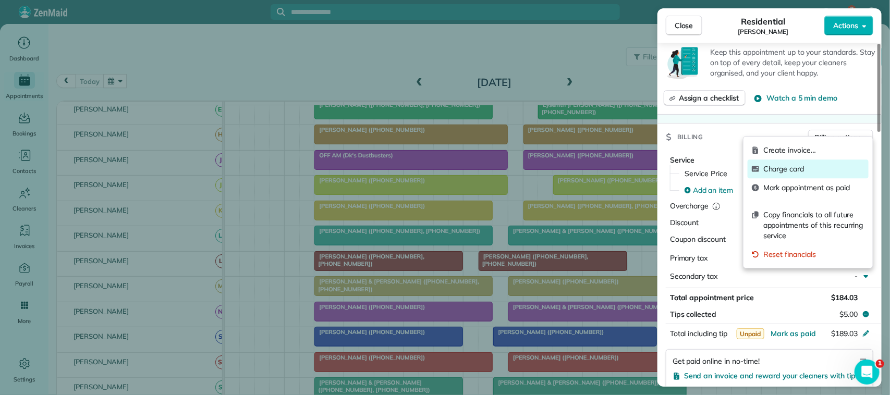
click at [802, 171] on span "Charge card" at bounding box center [813, 169] width 101 height 10
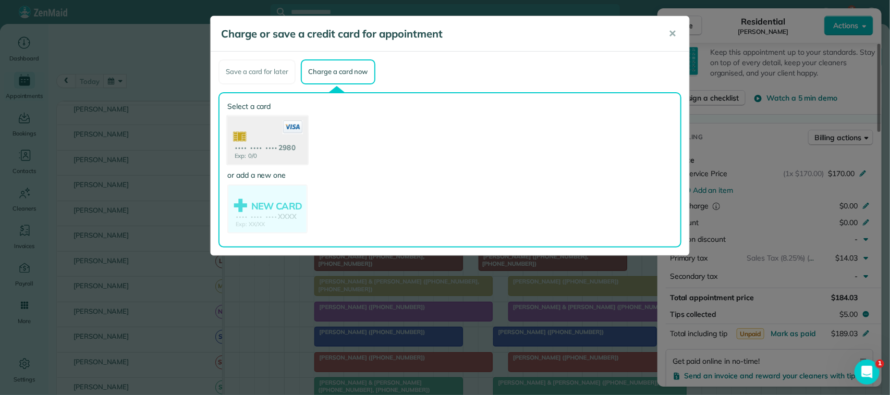
click at [277, 139] on use at bounding box center [267, 141] width 80 height 51
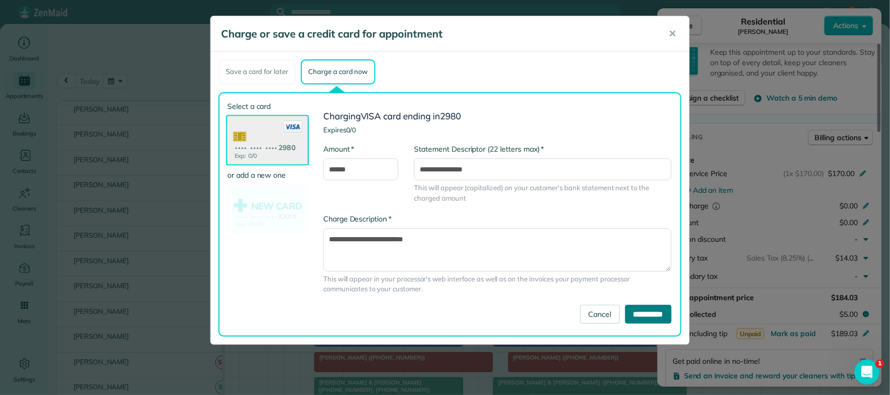
click at [635, 308] on input "**********" at bounding box center [648, 314] width 46 height 19
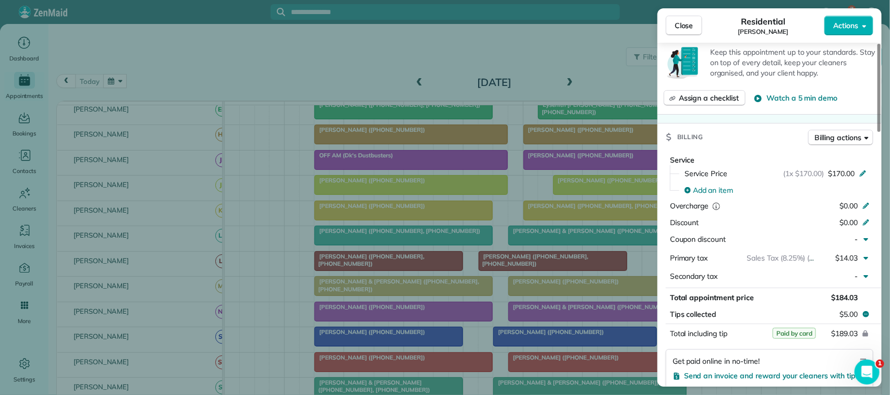
click at [680, 25] on span "Close" at bounding box center [684, 25] width 19 height 10
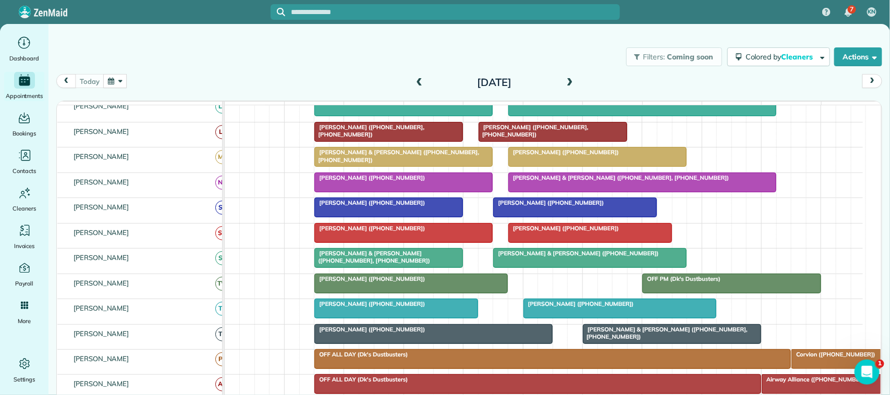
scroll to position [196, 0]
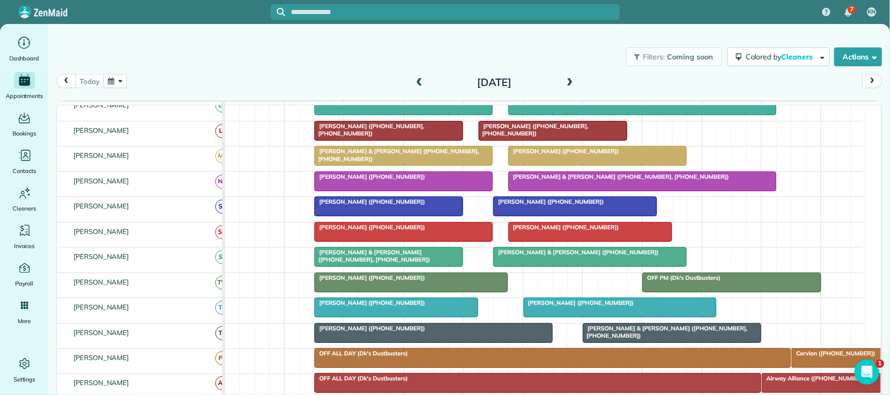
click at [347, 263] on span "[PERSON_NAME] & [PERSON_NAME] ([PHONE_NUMBER], [PHONE_NUMBER])" at bounding box center [372, 256] width 117 height 15
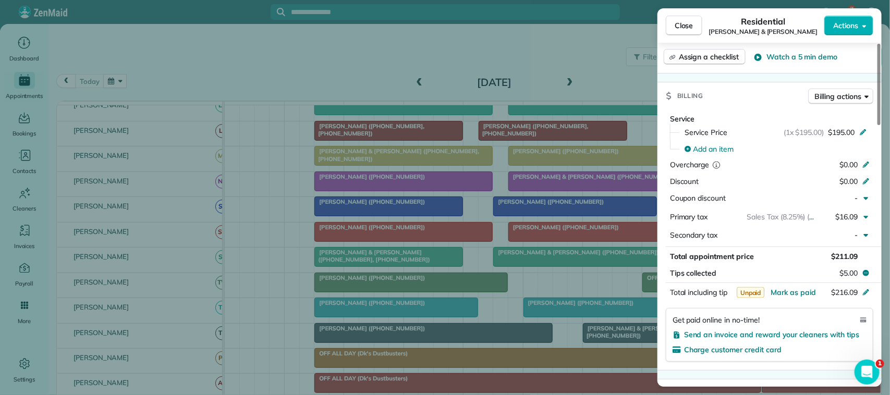
scroll to position [456, 0]
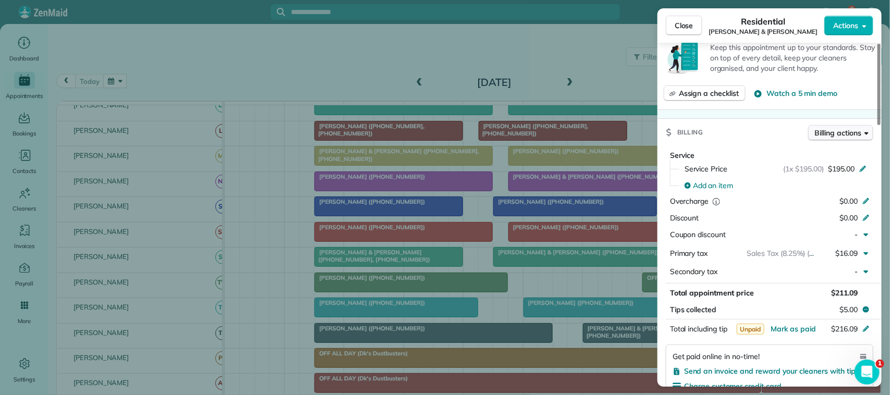
click at [836, 128] on span "Billing actions" at bounding box center [838, 133] width 46 height 10
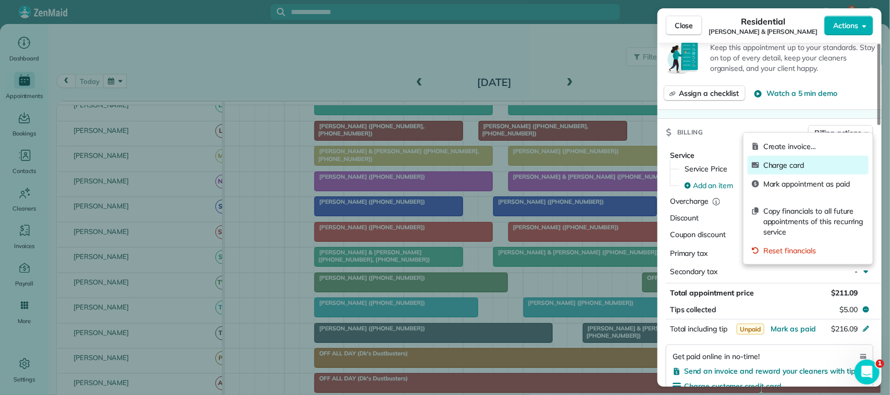
click at [807, 168] on span "Charge card" at bounding box center [813, 165] width 101 height 10
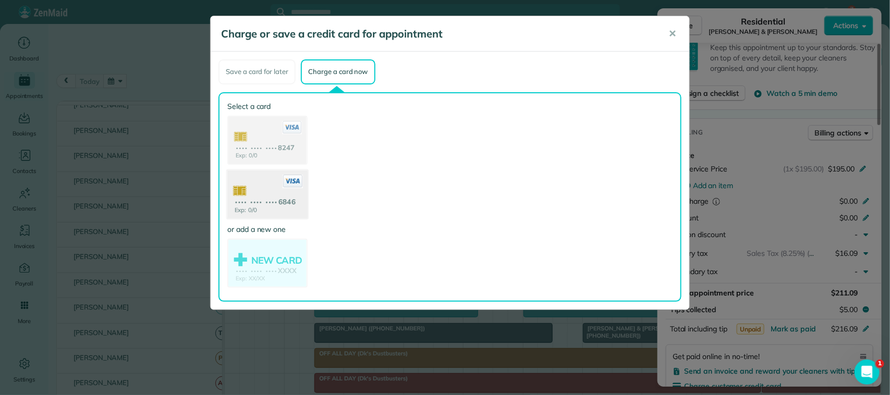
click at [283, 204] on use at bounding box center [267, 195] width 80 height 51
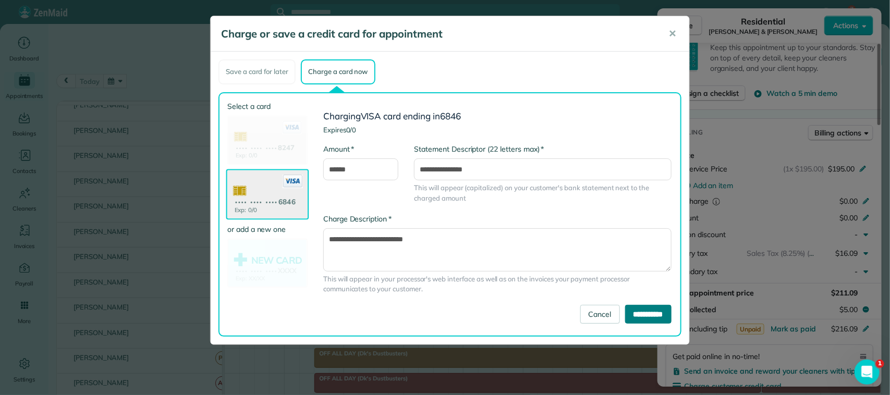
click at [625, 309] on input "**********" at bounding box center [648, 314] width 46 height 19
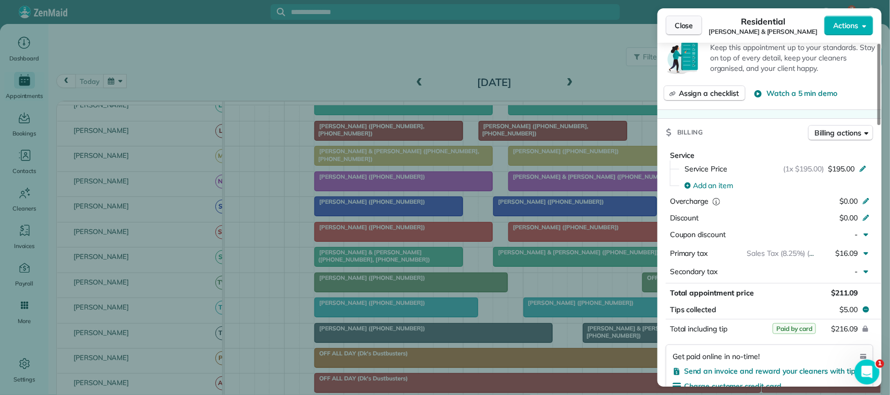
click at [687, 27] on span "Close" at bounding box center [684, 25] width 19 height 10
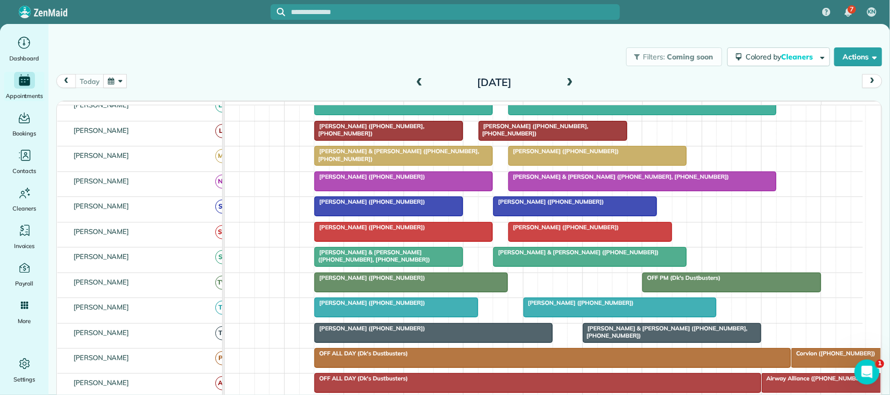
click at [100, 89] on div "[DATE] [DATE]" at bounding box center [469, 84] width 826 height 20
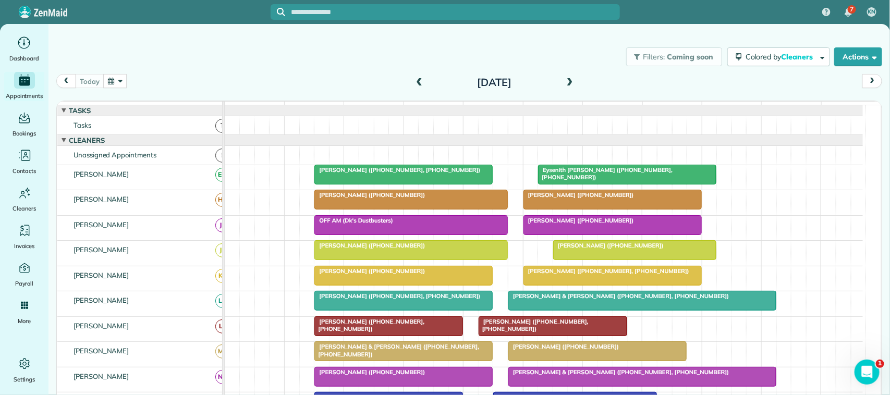
click at [569, 82] on span at bounding box center [569, 82] width 11 height 9
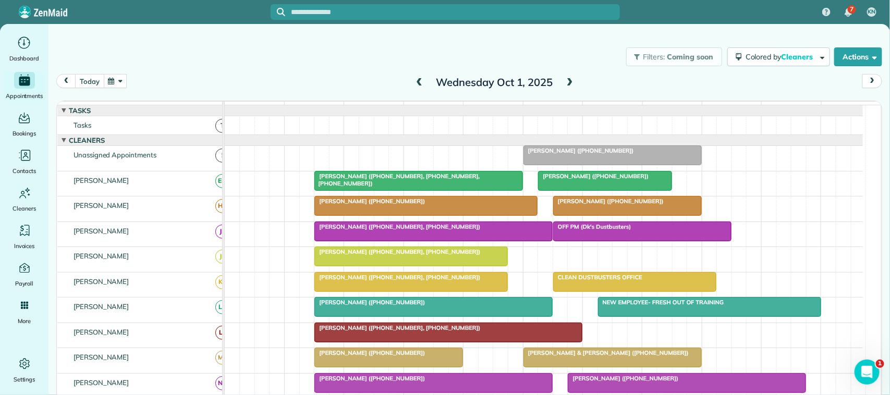
click at [92, 76] on button "today" at bounding box center [89, 81] width 29 height 14
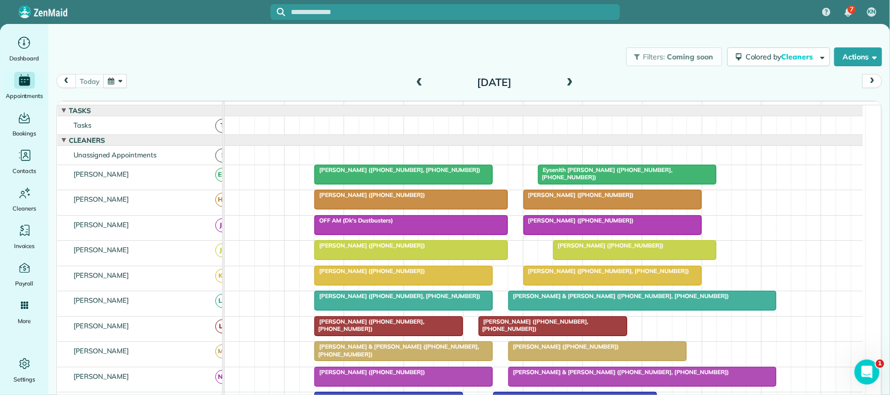
click at [305, 81] on div "[DATE] [DATE]" at bounding box center [469, 84] width 826 height 20
click at [96, 89] on div "[DATE] [DATE]" at bounding box center [469, 84] width 826 height 20
click at [566, 85] on span at bounding box center [569, 82] width 11 height 9
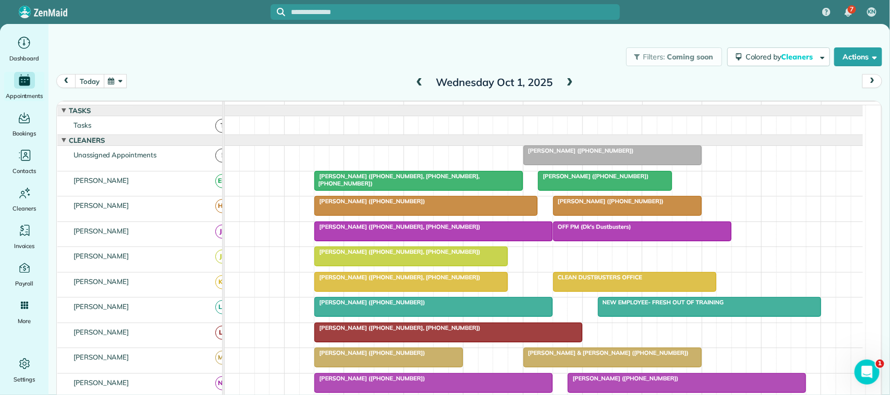
click at [96, 80] on button "today" at bounding box center [89, 81] width 29 height 14
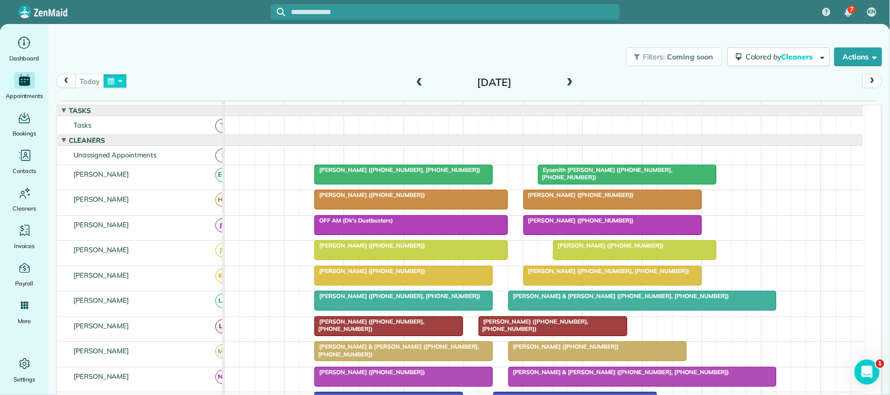
click at [120, 81] on button "button" at bounding box center [115, 81] width 24 height 14
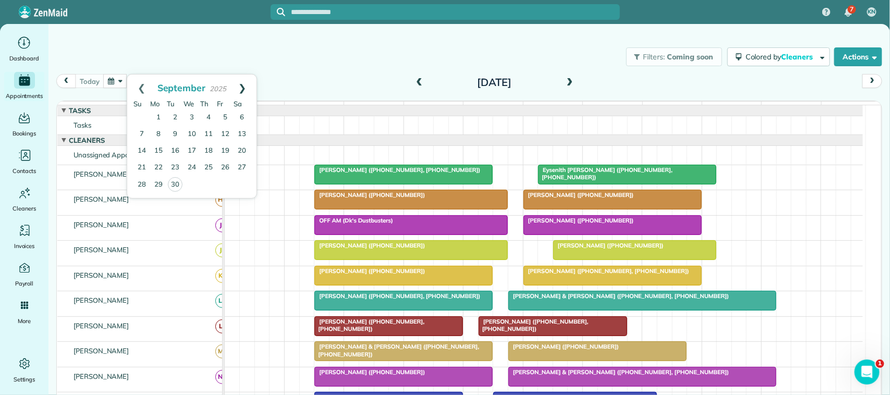
click at [243, 93] on link "Next" at bounding box center [242, 88] width 29 height 26
click at [224, 118] on link "3" at bounding box center [225, 118] width 17 height 17
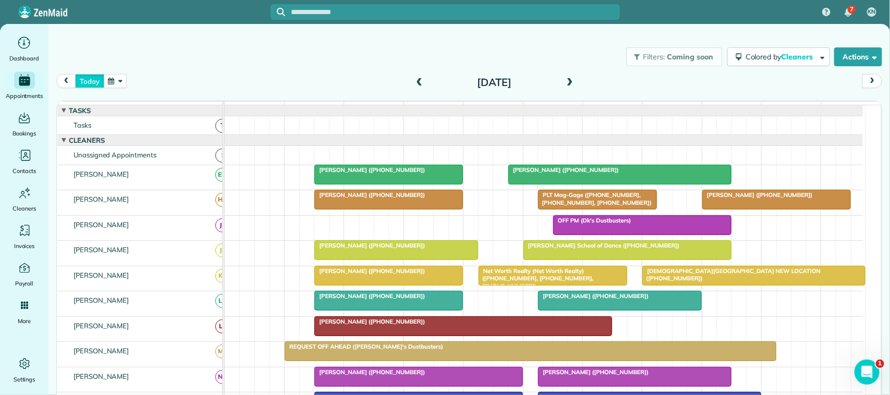
click at [84, 81] on button "today" at bounding box center [89, 81] width 29 height 14
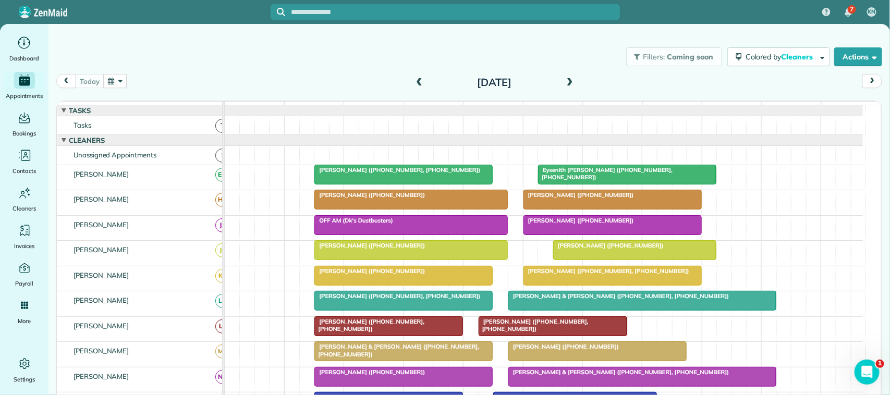
click at [569, 84] on span at bounding box center [569, 82] width 11 height 9
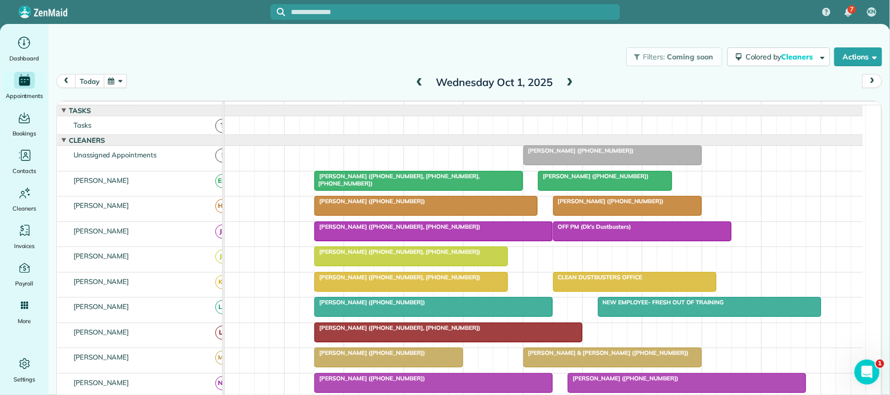
click at [86, 86] on button "today" at bounding box center [89, 81] width 29 height 14
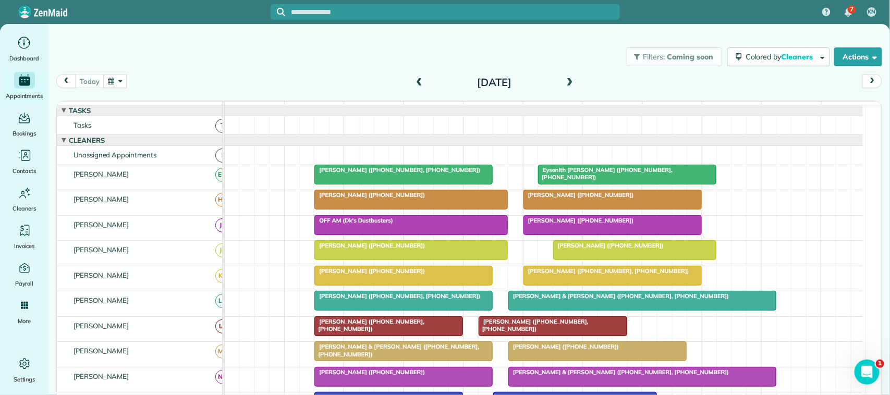
click at [565, 91] on div "[DATE] [DATE]" at bounding box center [469, 84] width 826 height 20
click at [565, 85] on span at bounding box center [569, 82] width 11 height 9
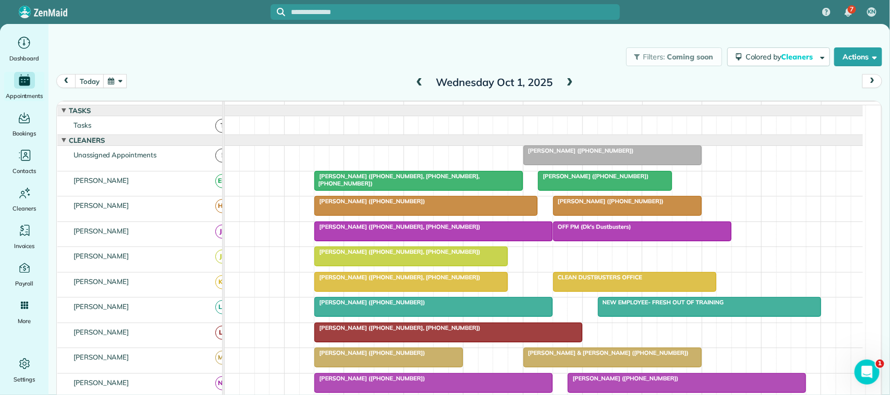
click at [415, 83] on span at bounding box center [419, 82] width 11 height 9
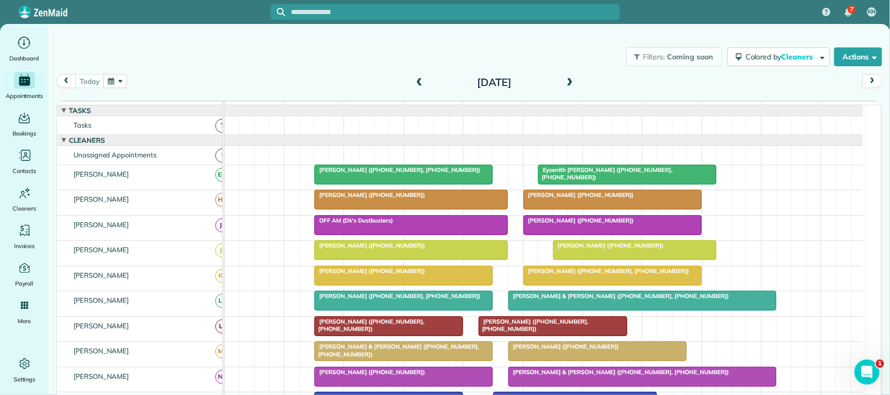
click at [565, 79] on span at bounding box center [569, 82] width 11 height 9
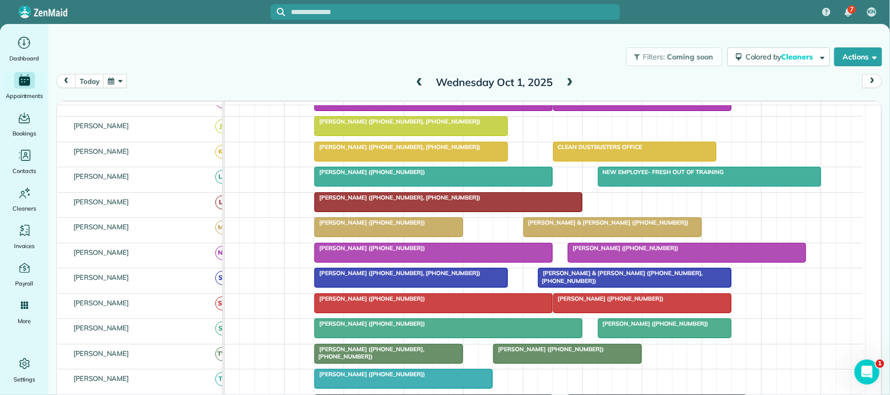
scroll to position [196, 0]
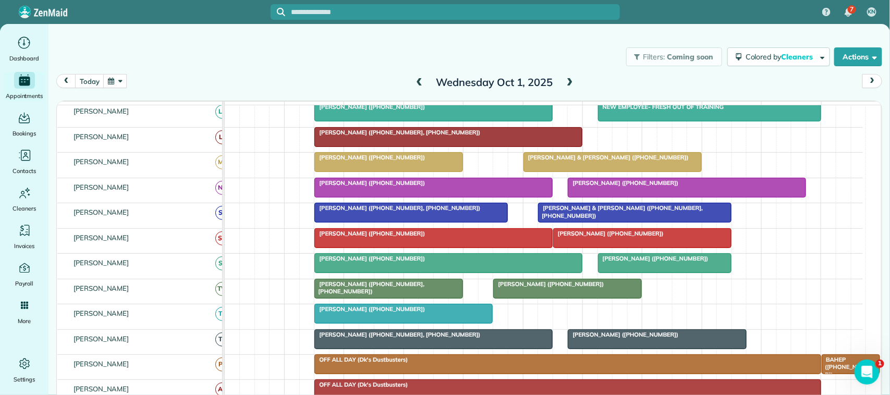
click at [88, 89] on div "today Wednesday Oct 1, 2025" at bounding box center [469, 84] width 826 height 20
click at [92, 84] on button "today" at bounding box center [89, 81] width 29 height 14
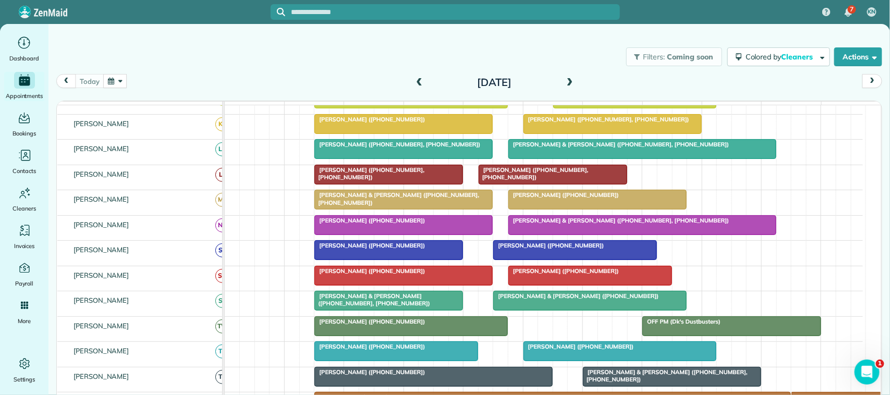
scroll to position [183, 0]
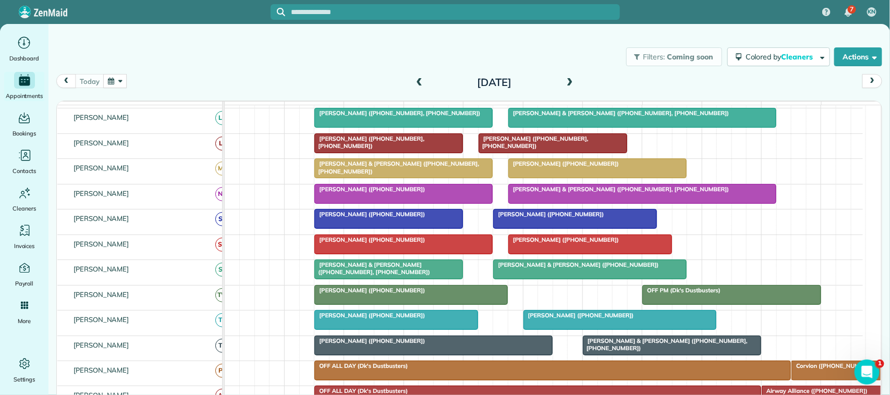
click at [386, 244] on span "[PERSON_NAME] ([PHONE_NUMBER])" at bounding box center [370, 239] width 112 height 7
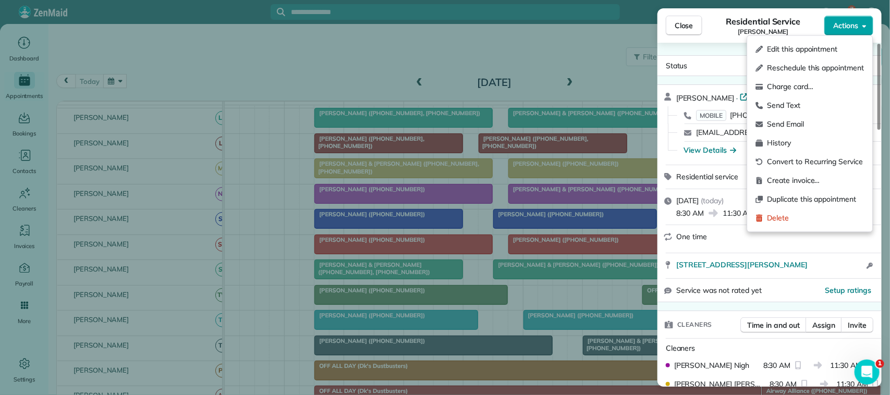
click at [840, 21] on span "Actions" at bounding box center [845, 25] width 25 height 10
click at [820, 106] on span "Send Text" at bounding box center [816, 106] width 97 height 10
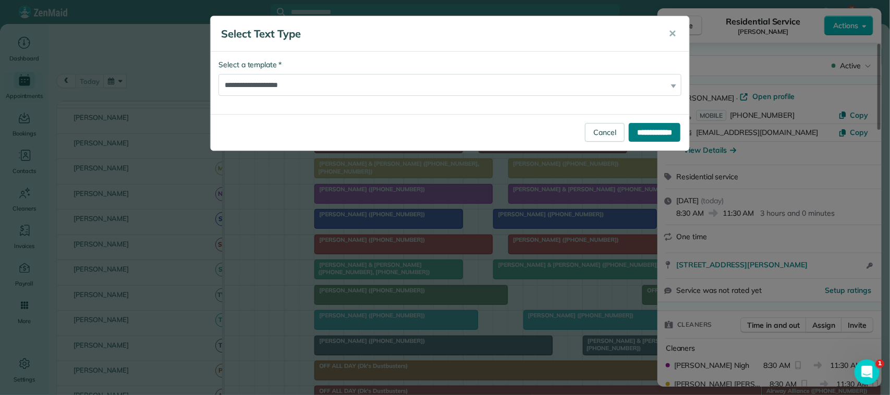
click at [631, 133] on input "**********" at bounding box center [655, 132] width 52 height 19
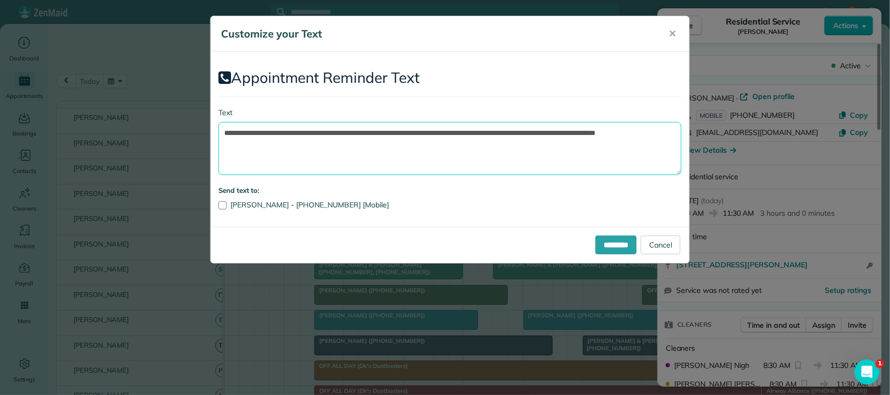
drag, startPoint x: 485, startPoint y: 158, endPoint x: 454, endPoint y: 135, distance: 39.1
click at [454, 135] on textarea "**********" at bounding box center [449, 148] width 463 height 53
drag, startPoint x: 393, startPoint y: 131, endPoint x: 284, endPoint y: 132, distance: 108.5
click at [284, 132] on textarea "**********" at bounding box center [449, 148] width 463 height 53
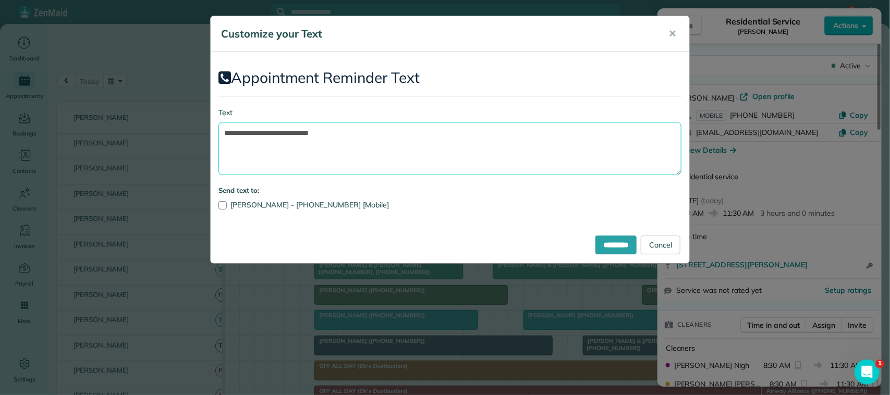
click at [368, 128] on textarea "**********" at bounding box center [449, 148] width 463 height 53
type textarea "**********"
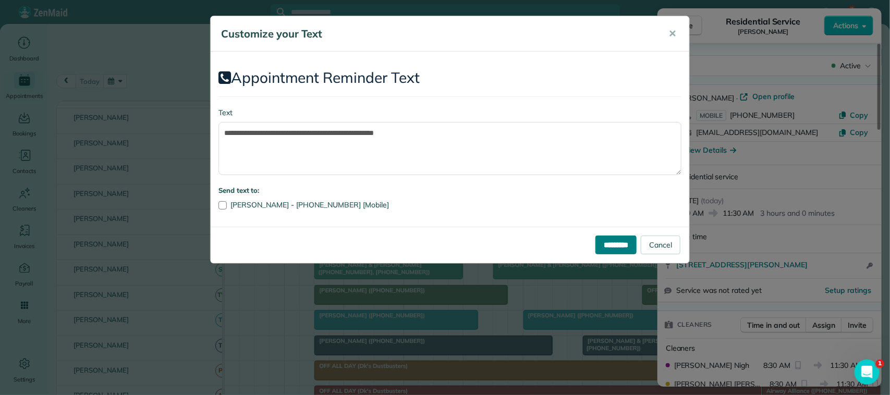
click at [595, 241] on input "*********" at bounding box center [615, 245] width 41 height 19
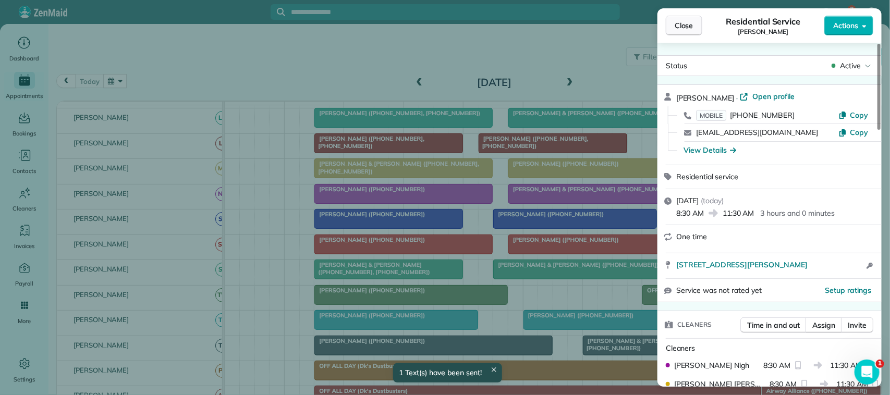
click at [680, 34] on button "Close" at bounding box center [684, 26] width 37 height 20
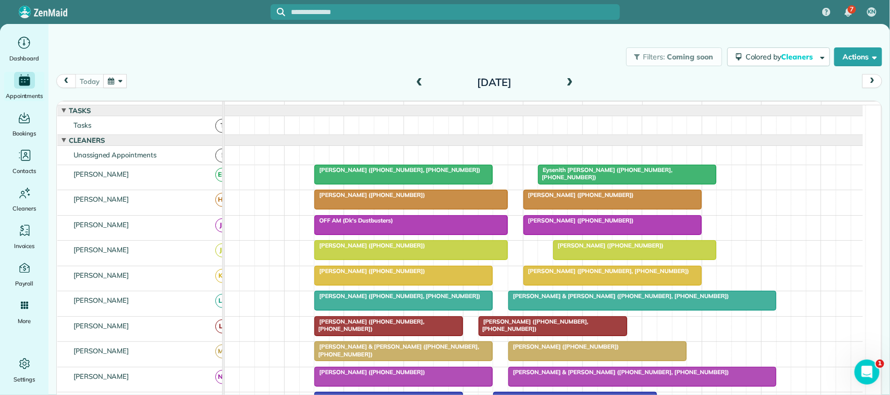
click at [144, 84] on div "[DATE] [DATE]" at bounding box center [469, 84] width 826 height 20
